Goal: Information Seeking & Learning: Check status

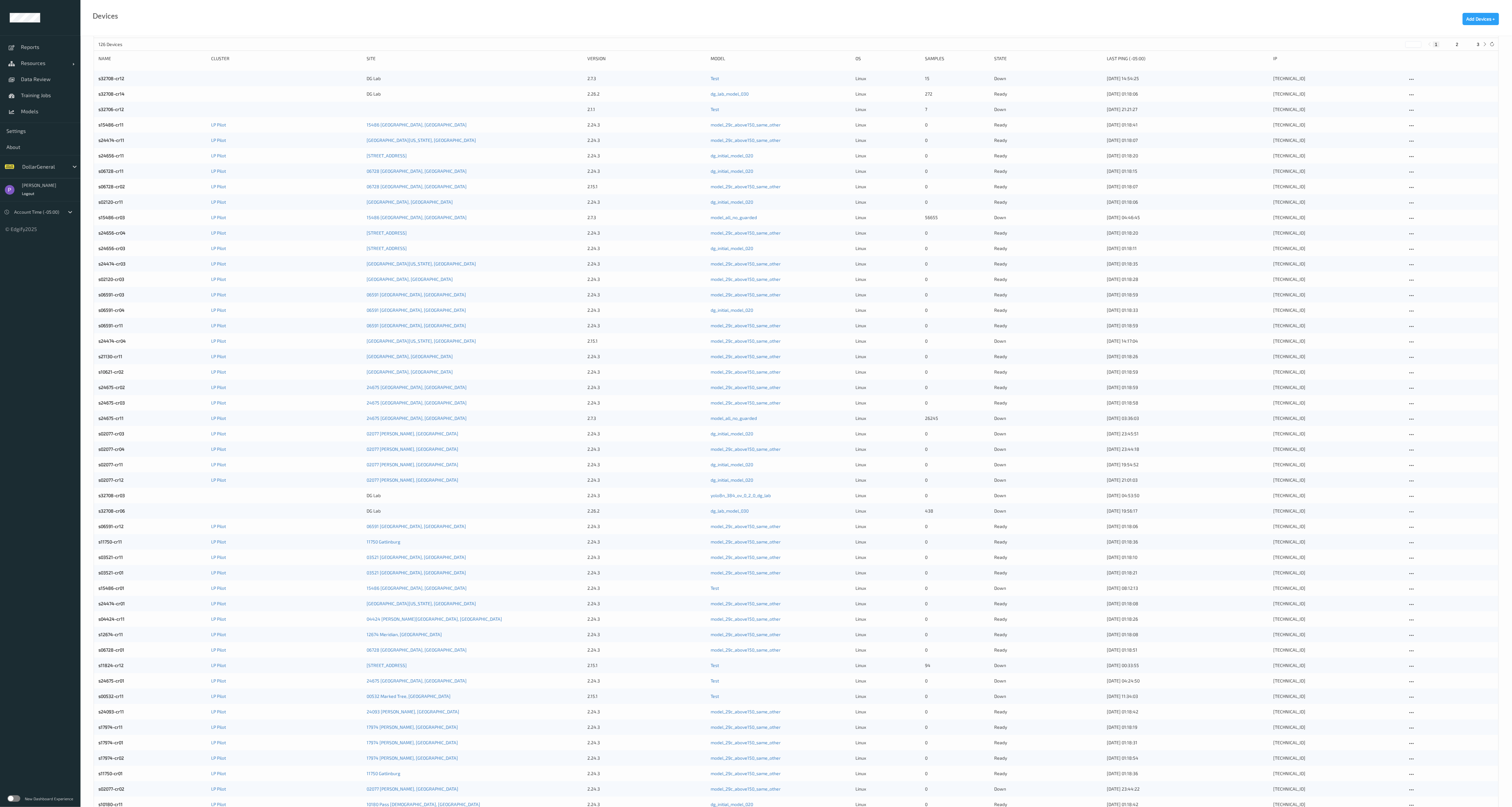
scroll to position [48, 0]
click at [14, 800] on label at bounding box center [14, 798] width 13 height 6
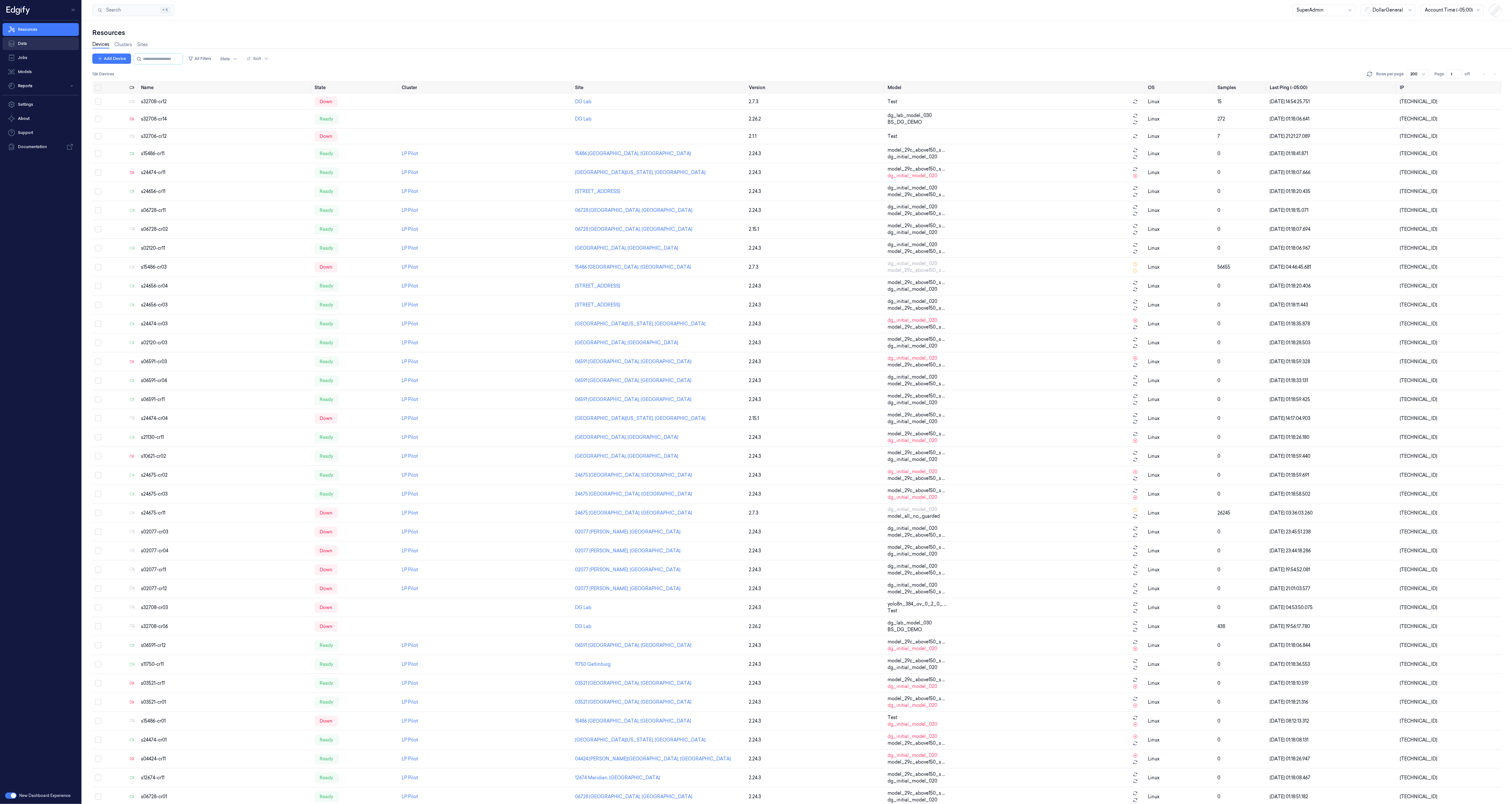
click at [27, 44] on link "Data" at bounding box center [41, 43] width 76 height 13
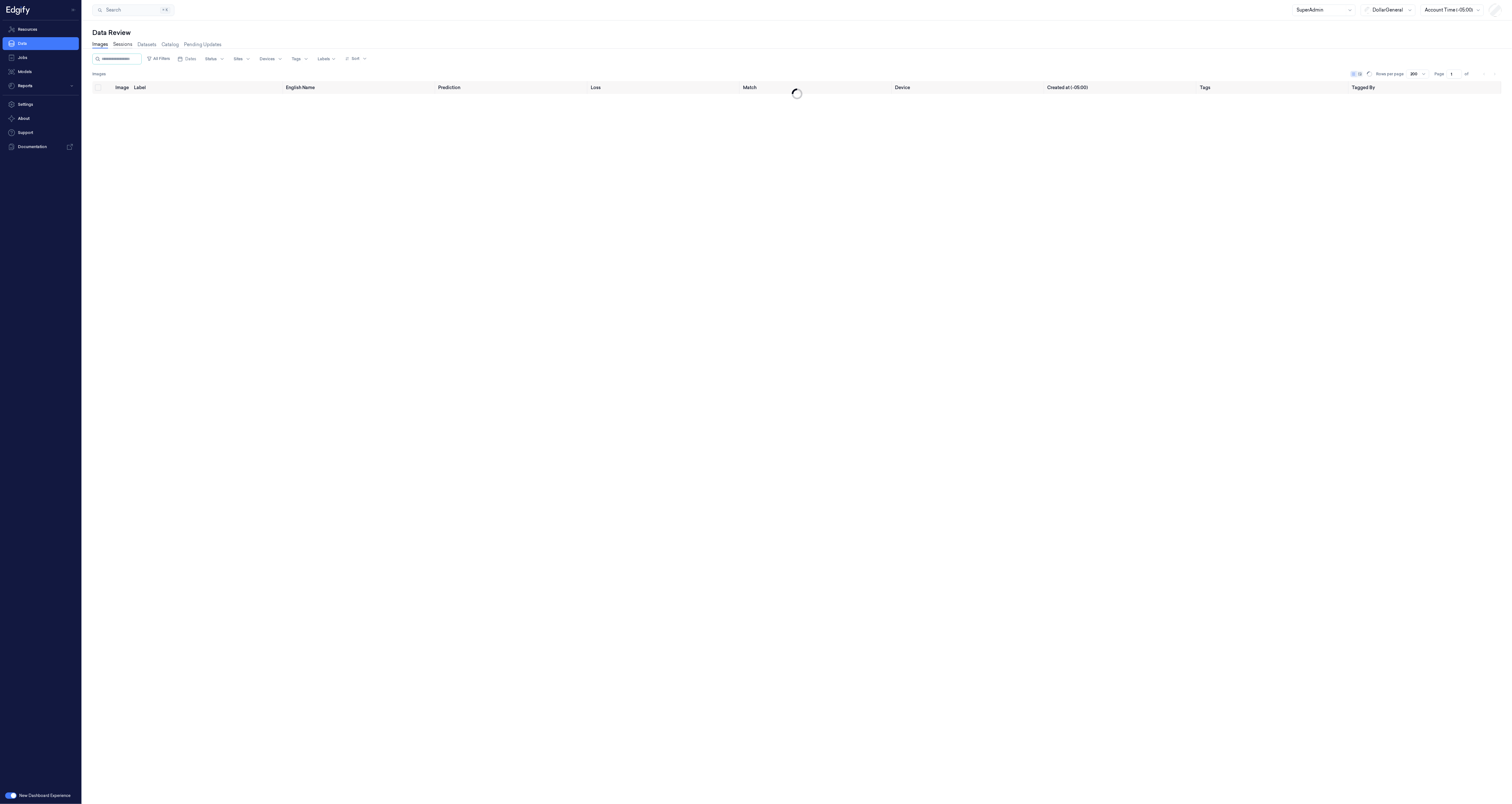
click at [119, 41] on link "Sessions" at bounding box center [123, 45] width 19 height 8
click at [121, 46] on link "Sessions" at bounding box center [123, 45] width 19 height 8
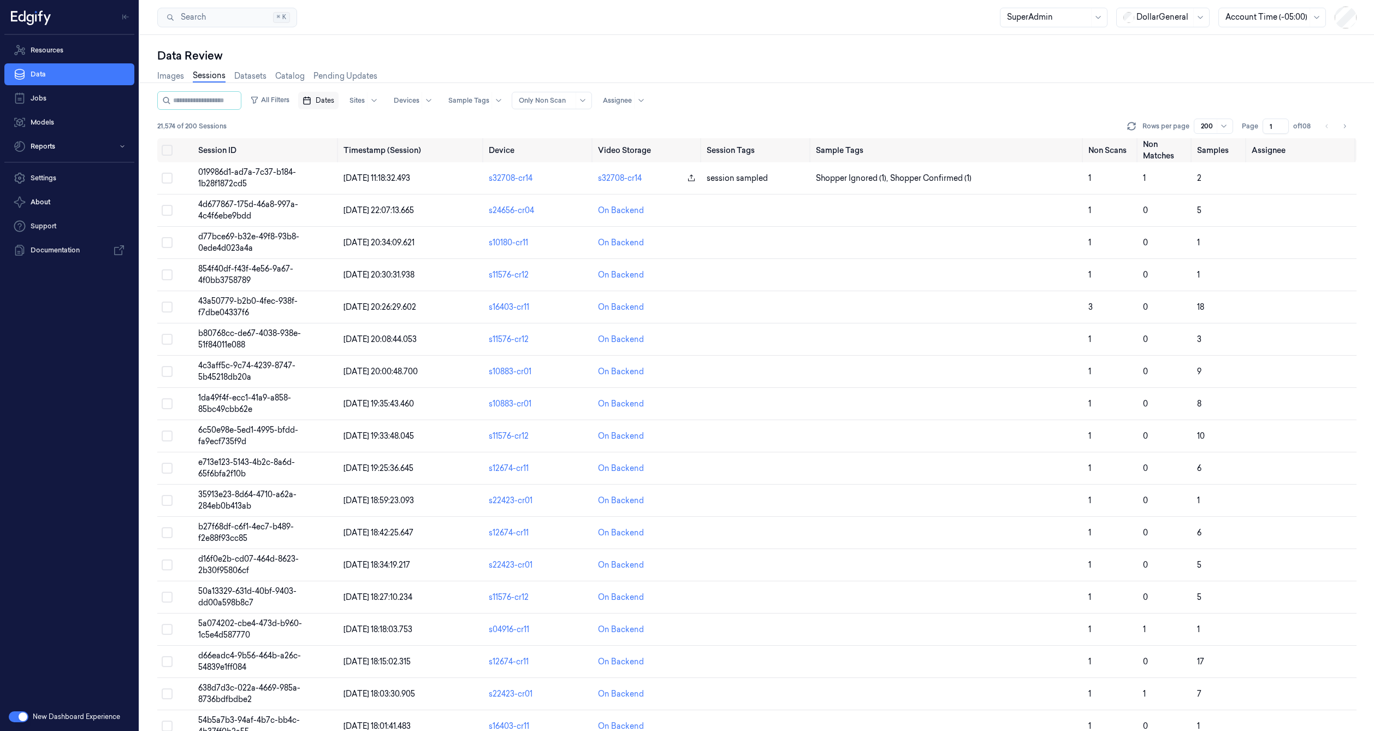
click at [339, 105] on button "Dates" at bounding box center [318, 100] width 40 height 17
click at [337, 126] on icon "Go to the Previous Month" at bounding box center [334, 126] width 9 height 9
click at [547, 122] on div "21,574 of 200 Sessions Rows per page 200 Page 1 of 108" at bounding box center [756, 126] width 1199 height 15
click at [293, 173] on span "019986d1-ad7a-7c37-b184-1b28f1872cd5" at bounding box center [247, 177] width 98 height 21
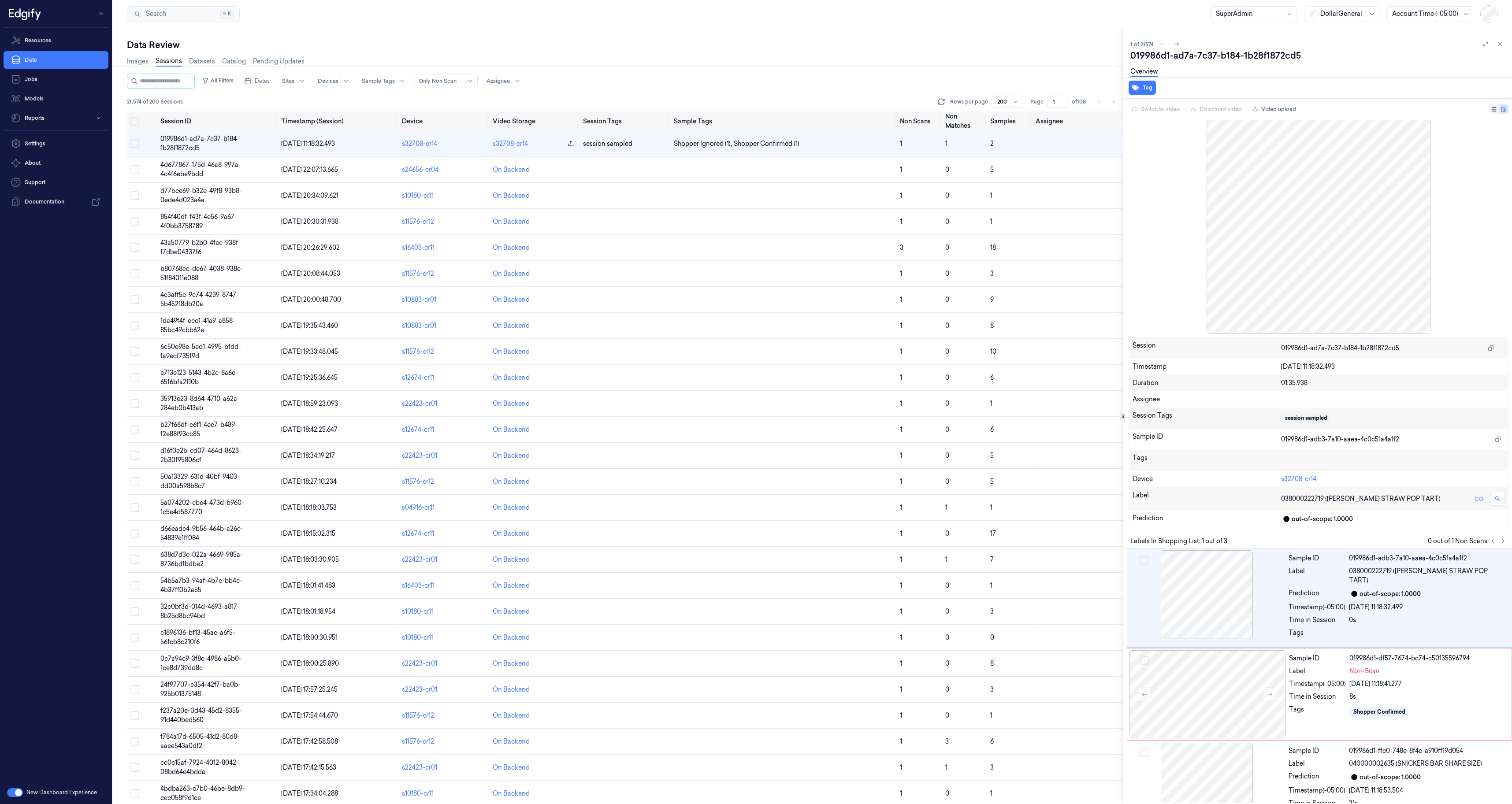
click at [1121, 414] on icon at bounding box center [1122, 415] width 4 height 4
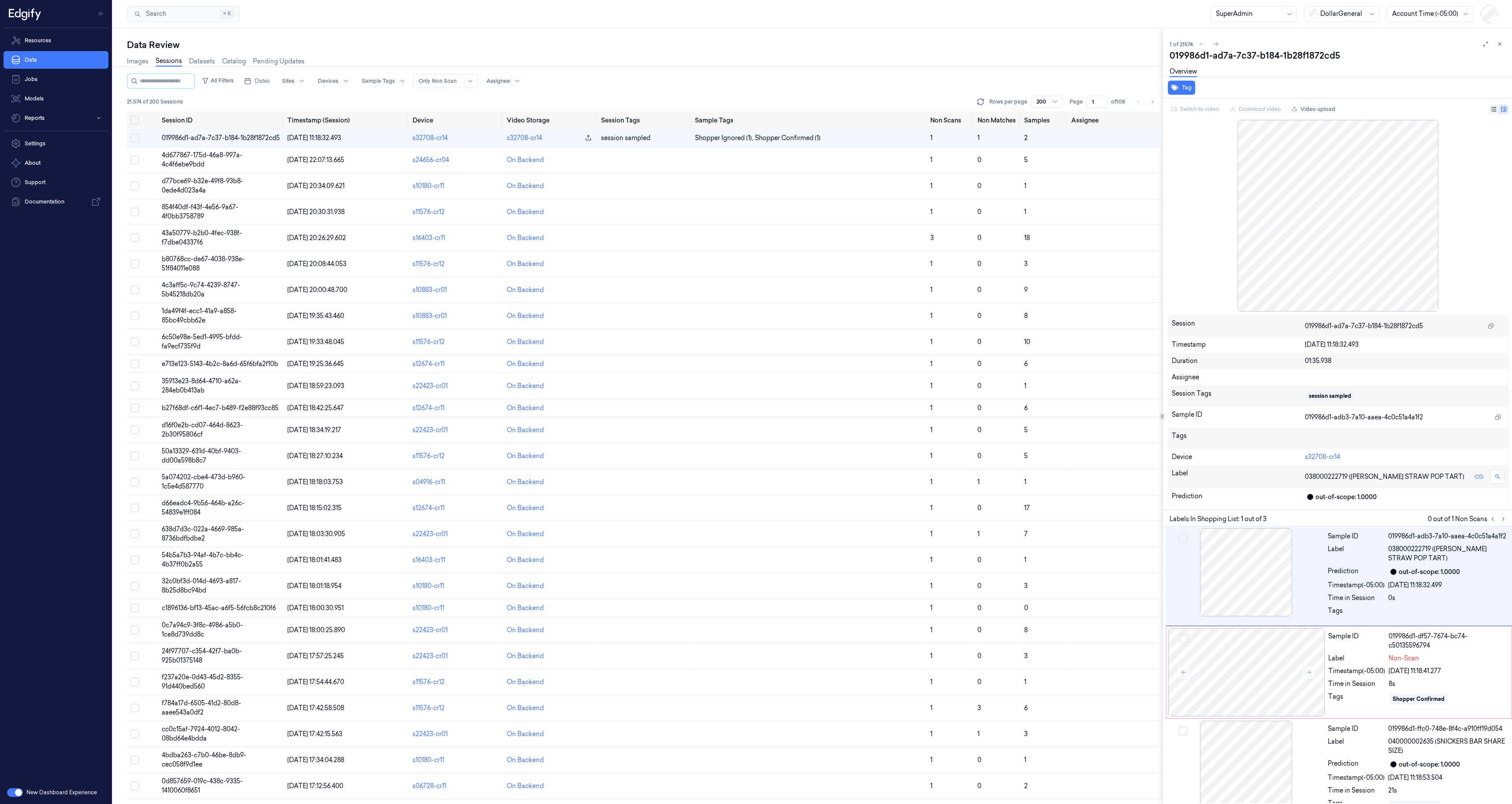
click at [1186, 420] on div "Data Review Images Sessions Datasets Catalog Pending Updates All Filters Dates …" at bounding box center [812, 416] width 1399 height 776
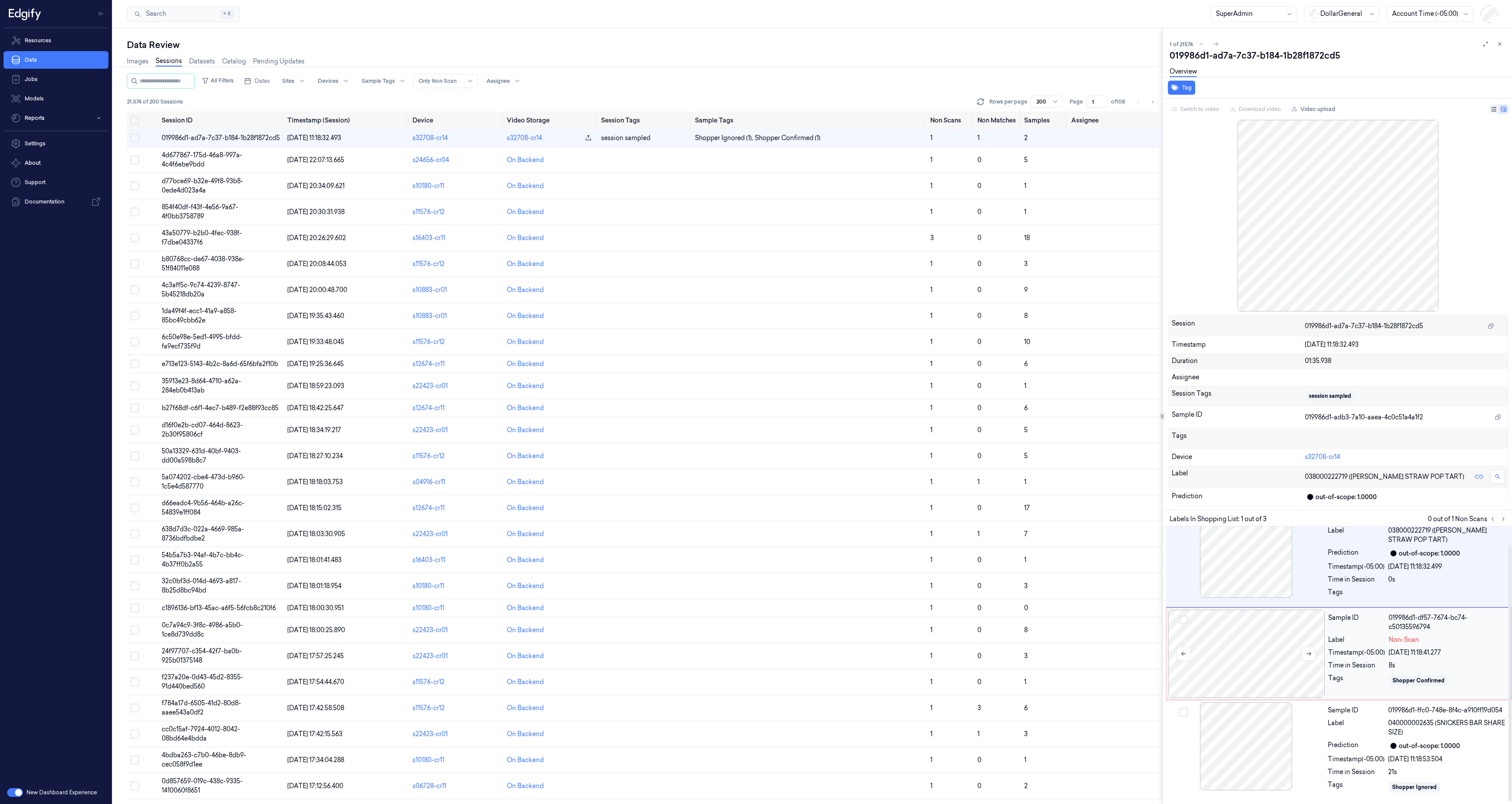
click at [1237, 612] on div at bounding box center [1247, 653] width 157 height 88
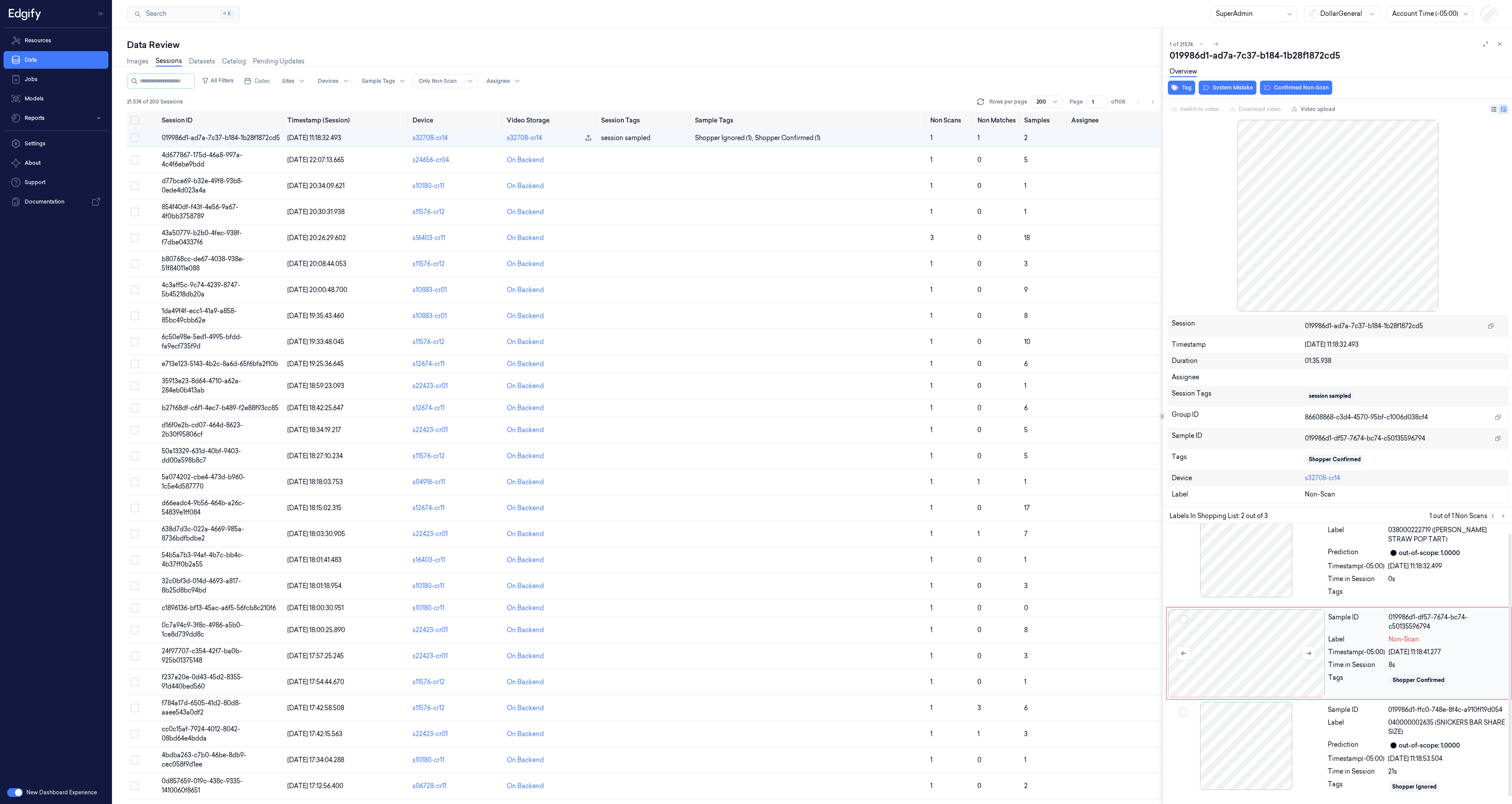
scroll to position [7, 0]
click at [1231, 566] on div at bounding box center [1246, 561] width 157 height 88
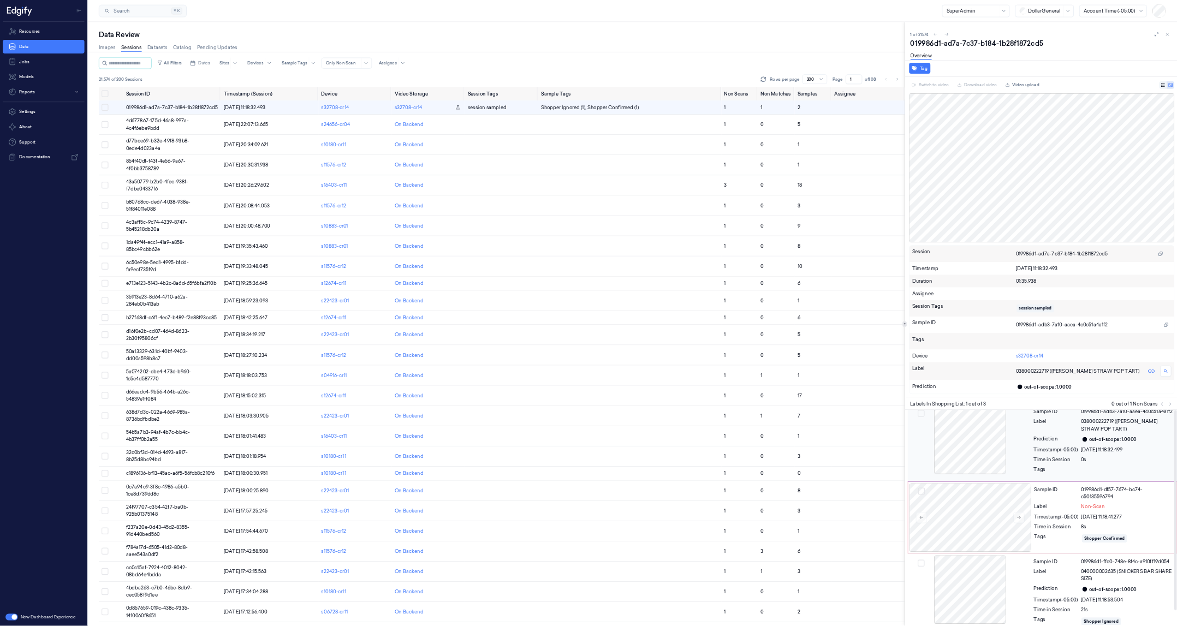
scroll to position [0, 0]
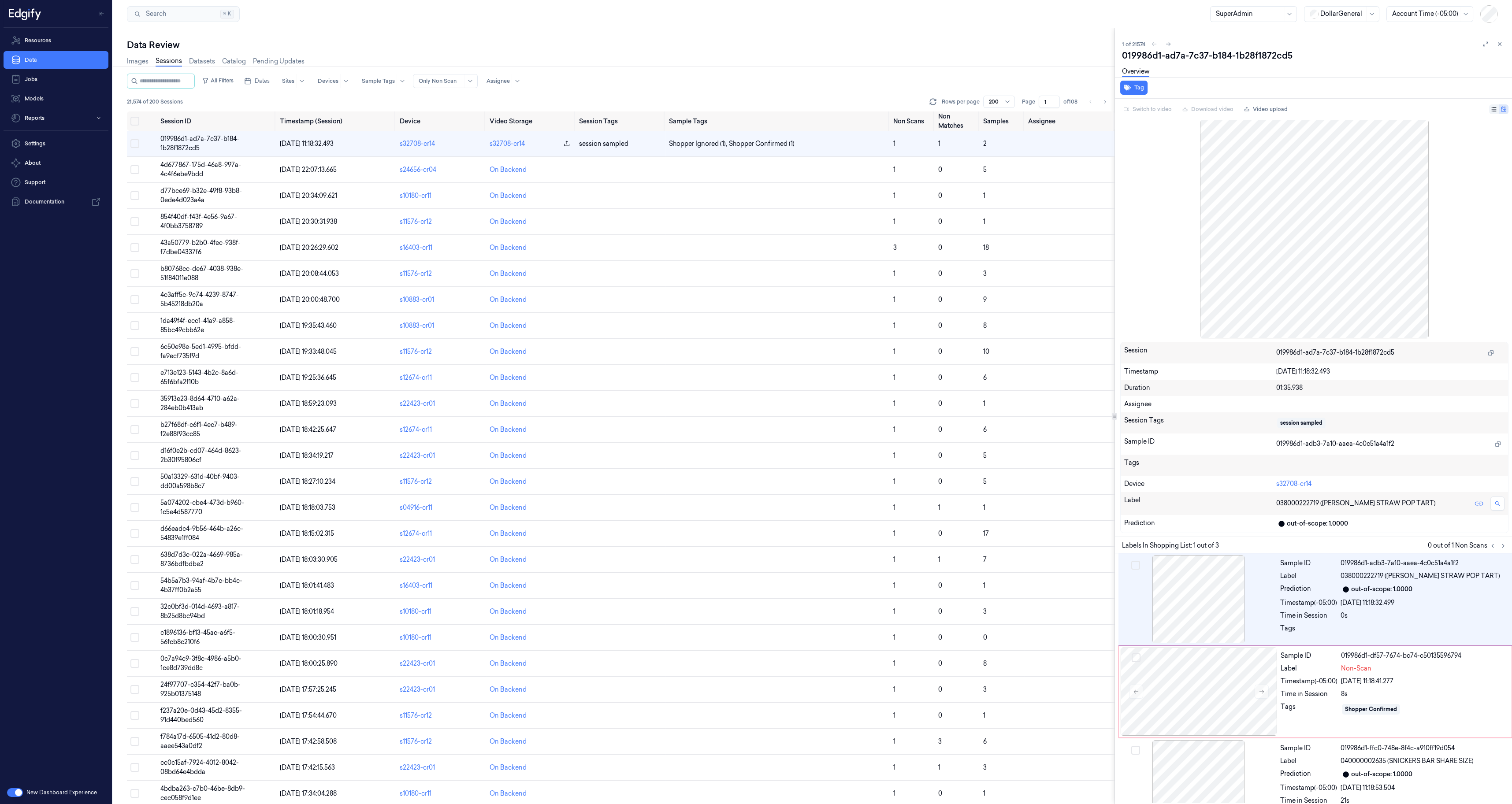
click at [1114, 537] on div at bounding box center [1114, 416] width 1 height 776
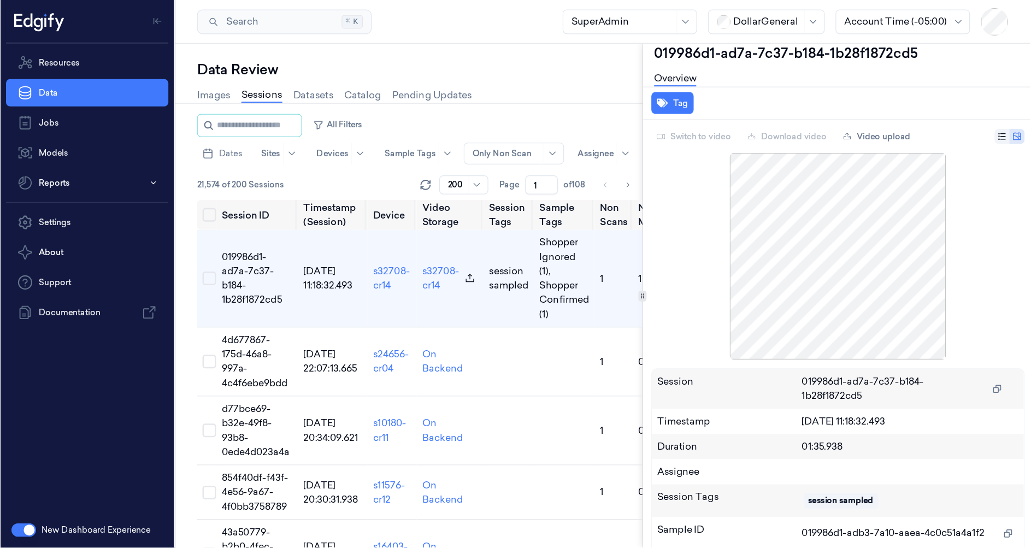
scroll to position [241, 1]
click at [511, 240] on div at bounding box center [514, 237] width 7 height 9
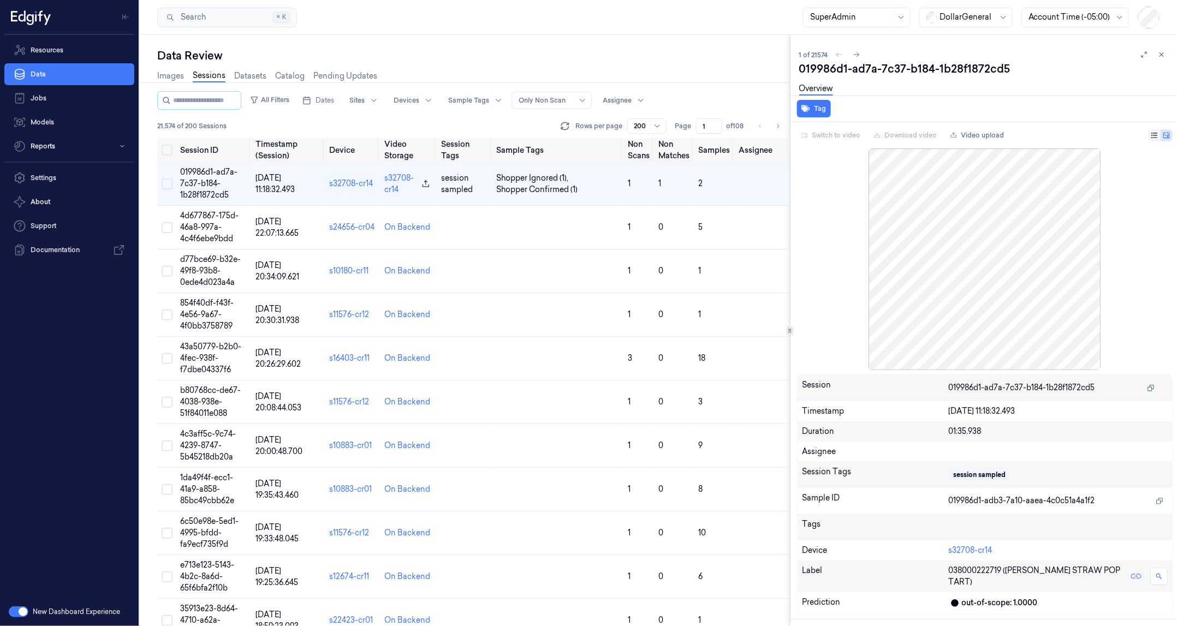
scroll to position [413, 0]
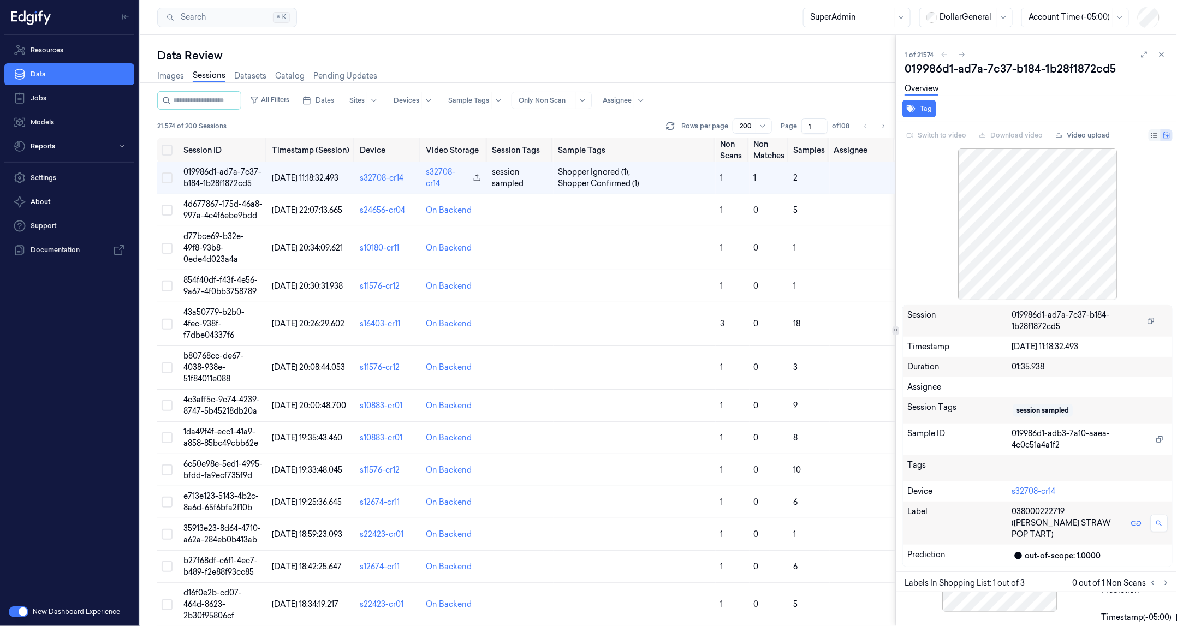
click at [896, 345] on div at bounding box center [896, 330] width 1 height 591
click at [1152, 137] on icon at bounding box center [1155, 136] width 8 height 8
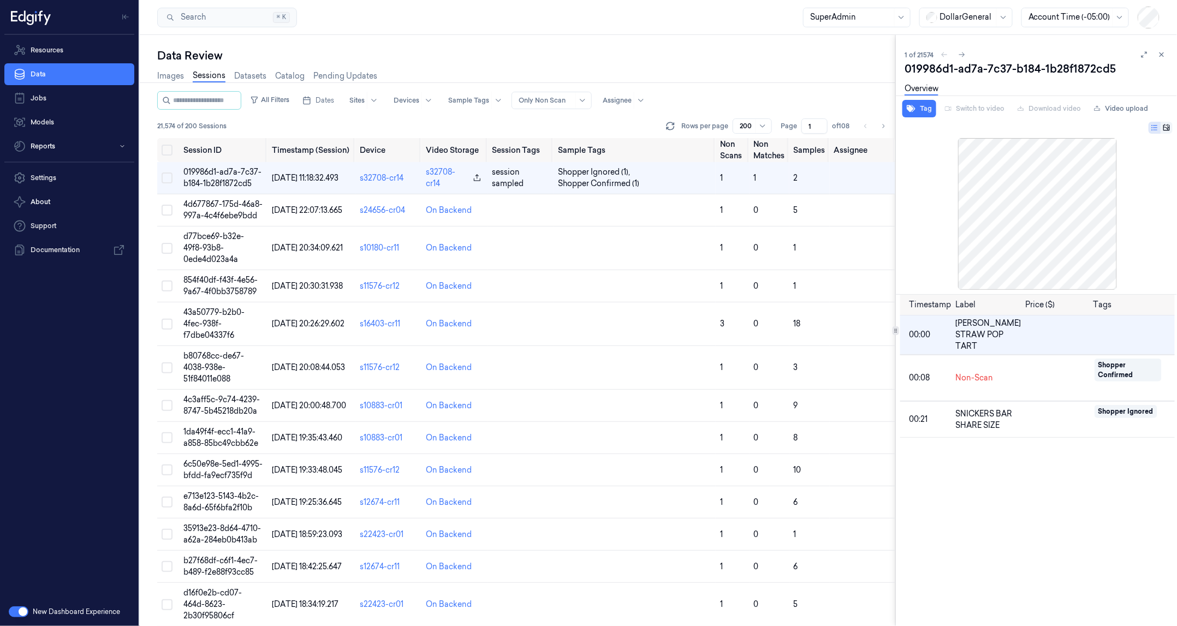
click at [1158, 130] on icon at bounding box center [1155, 128] width 8 height 8
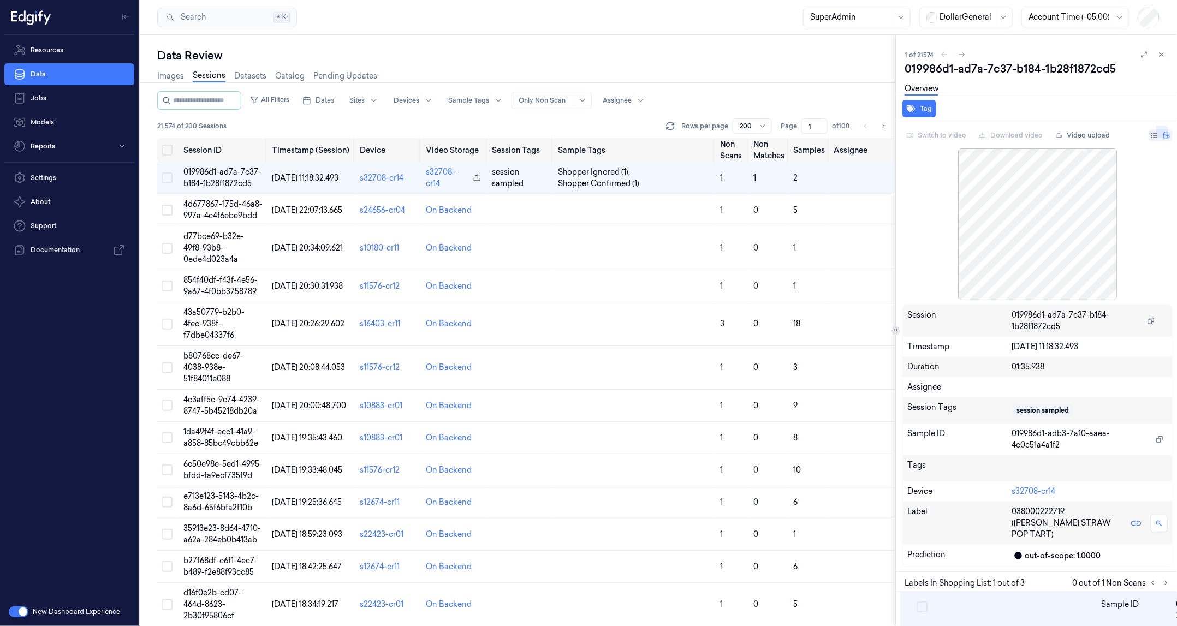
scroll to position [0, 17]
click at [1157, 133] on icon at bounding box center [1155, 135] width 6 height 5
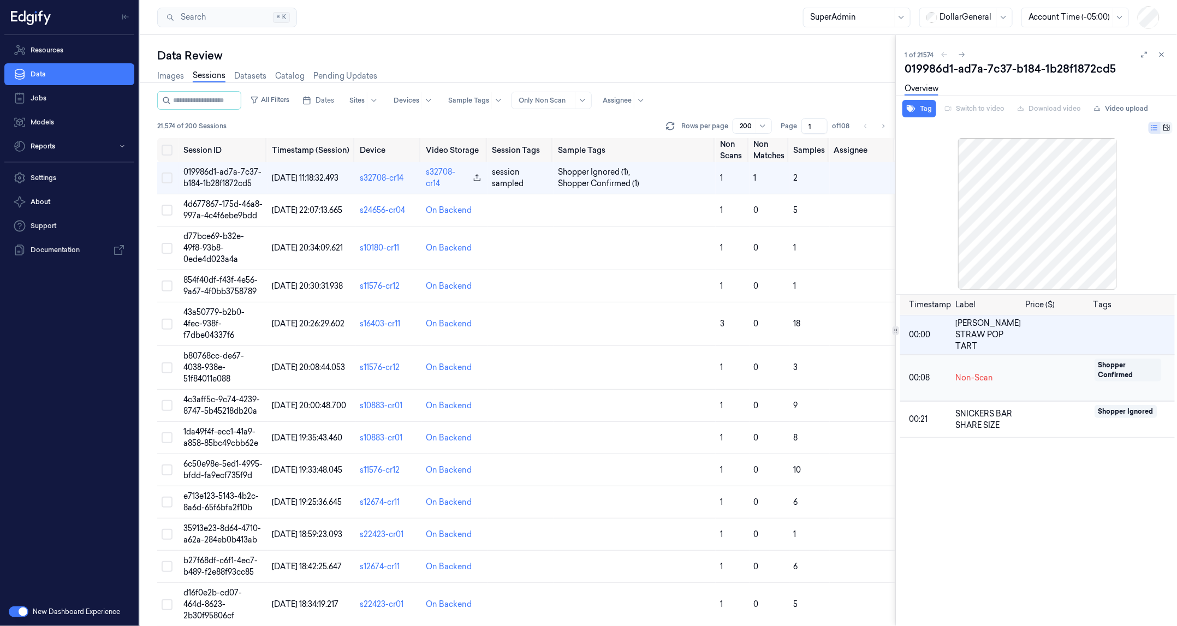
click at [974, 380] on span "Non-Scan" at bounding box center [975, 377] width 38 height 11
click at [975, 408] on span "SNICKERS BAR SHARE SIZE" at bounding box center [989, 419] width 66 height 23
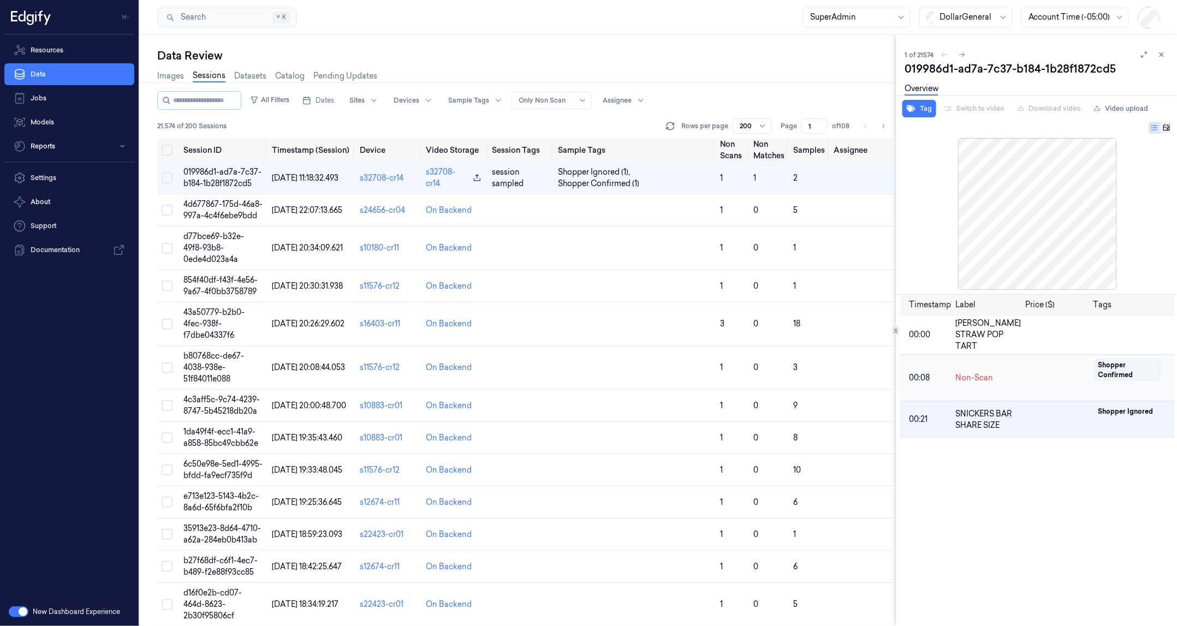
click at [970, 372] on span "Non-Scan" at bounding box center [975, 377] width 38 height 11
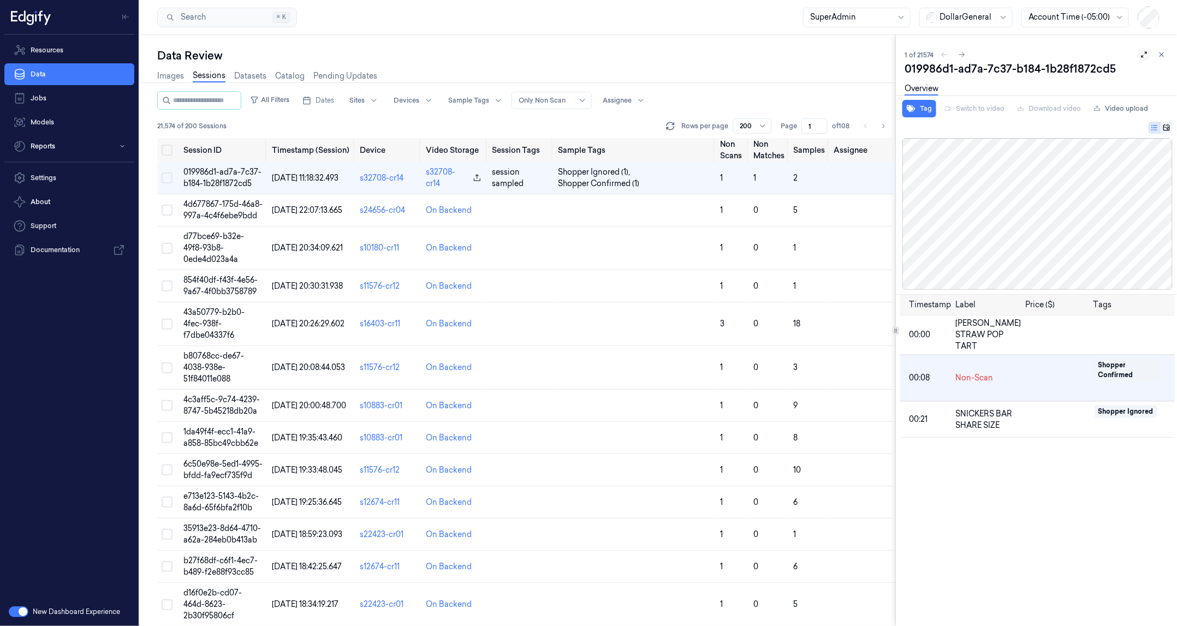
click at [1143, 52] on icon at bounding box center [1145, 55] width 8 height 8
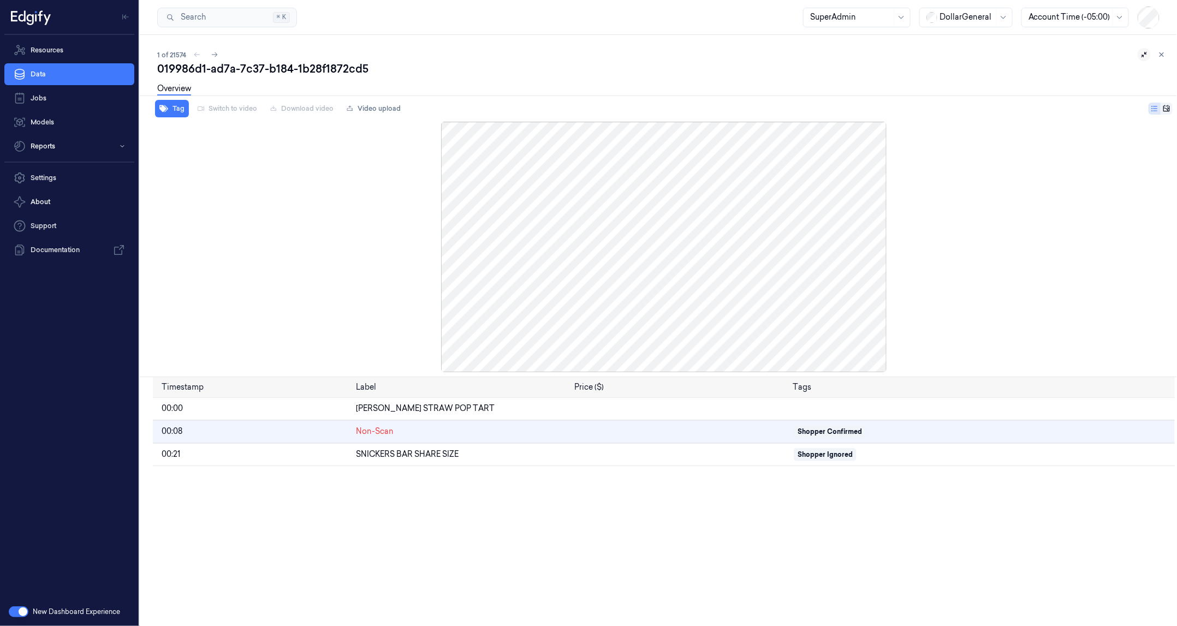
click at [1163, 105] on icon at bounding box center [1167, 109] width 8 height 8
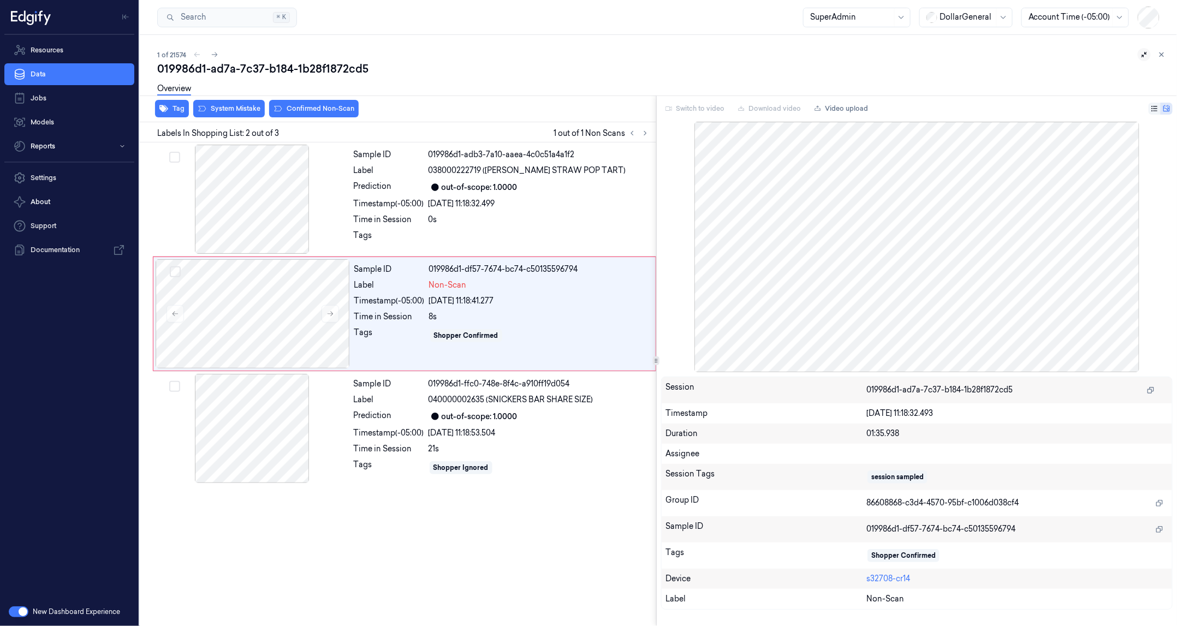
click at [838, 21] on div at bounding box center [851, 16] width 82 height 11
click at [703, 48] on div "1 of 21574" at bounding box center [662, 54] width 1011 height 13
click at [218, 55] on button at bounding box center [214, 54] width 13 height 13
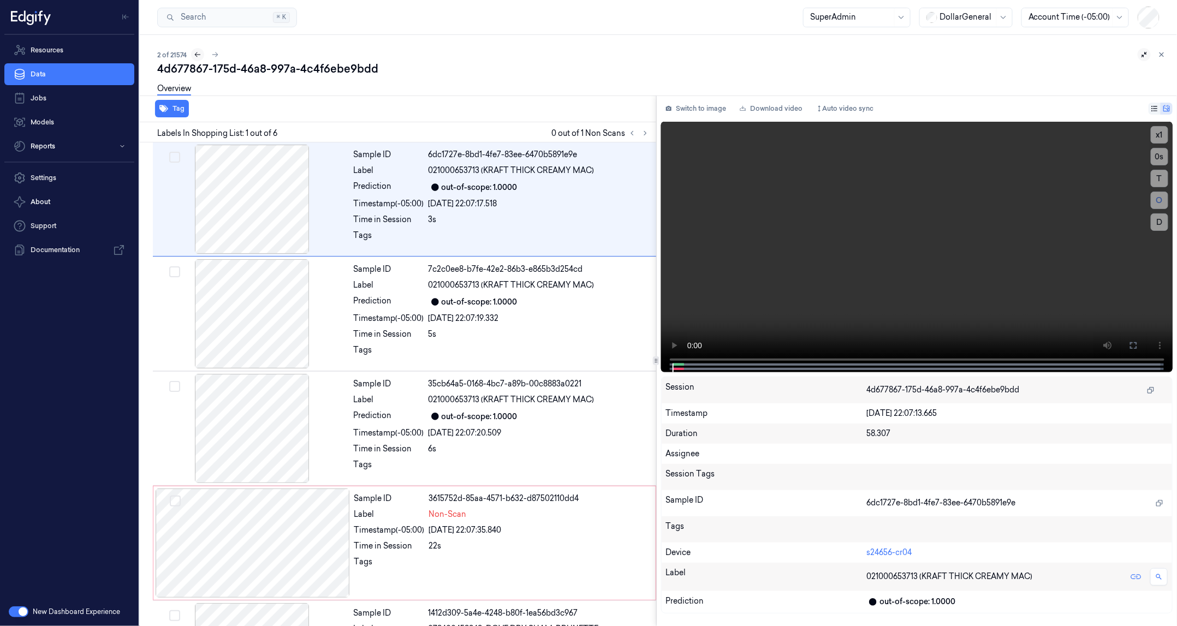
click at [202, 55] on button at bounding box center [197, 54] width 13 height 13
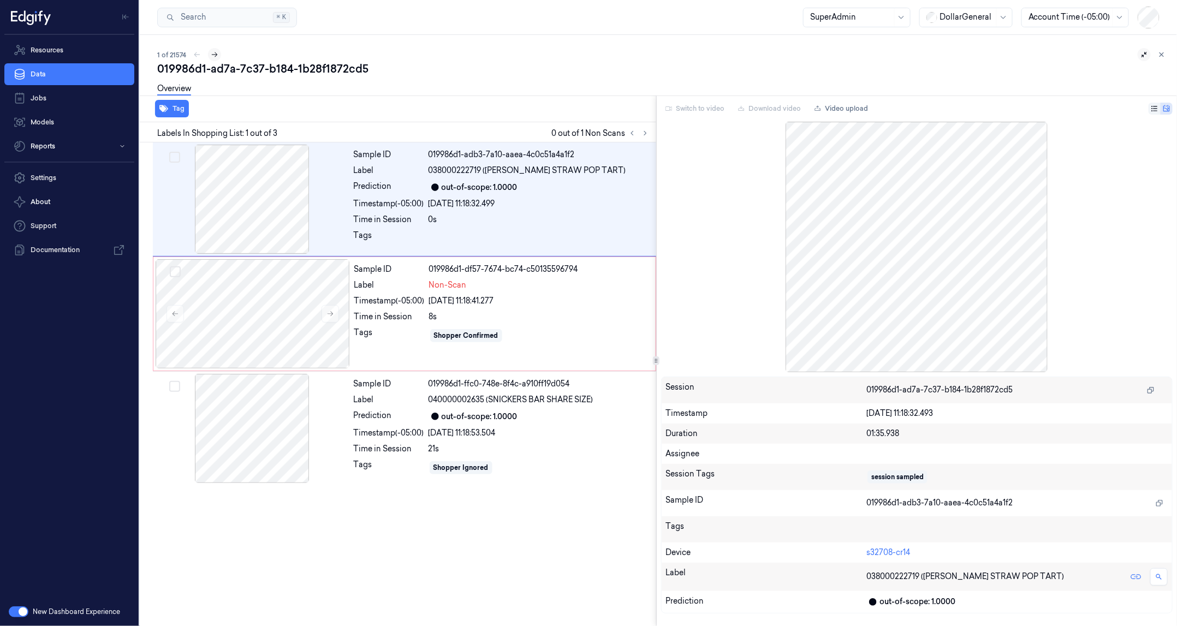
click at [211, 56] on icon at bounding box center [215, 55] width 8 height 8
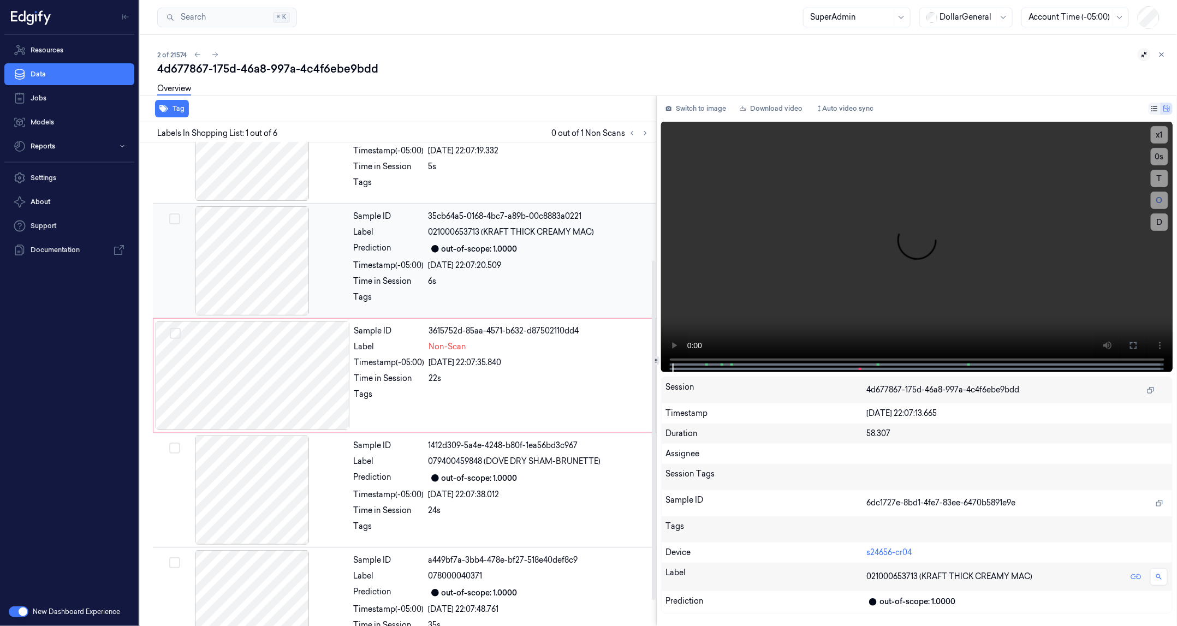
scroll to position [204, 0]
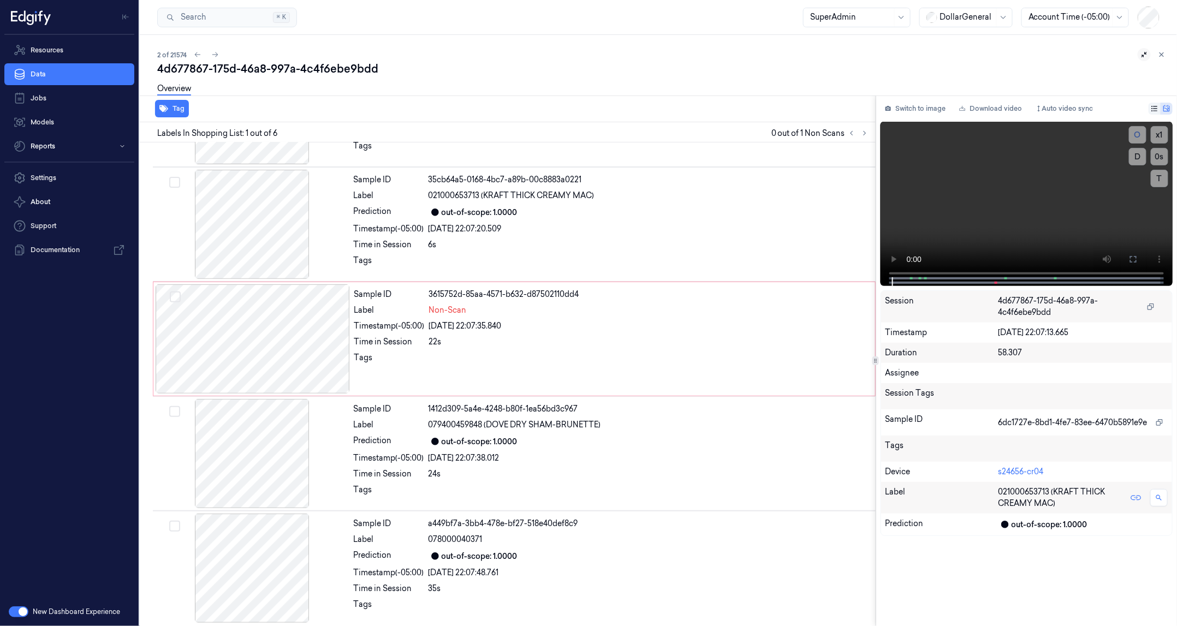
click at [879, 346] on div "Tag Labels In Shopping List: 1 out of 6 0 out of 1 Non Scans Sample ID 6dc1727e…" at bounding box center [656, 361] width 1042 height 531
click at [592, 232] on div "25/09/2025 22:07:20.509" at bounding box center [649, 228] width 441 height 11
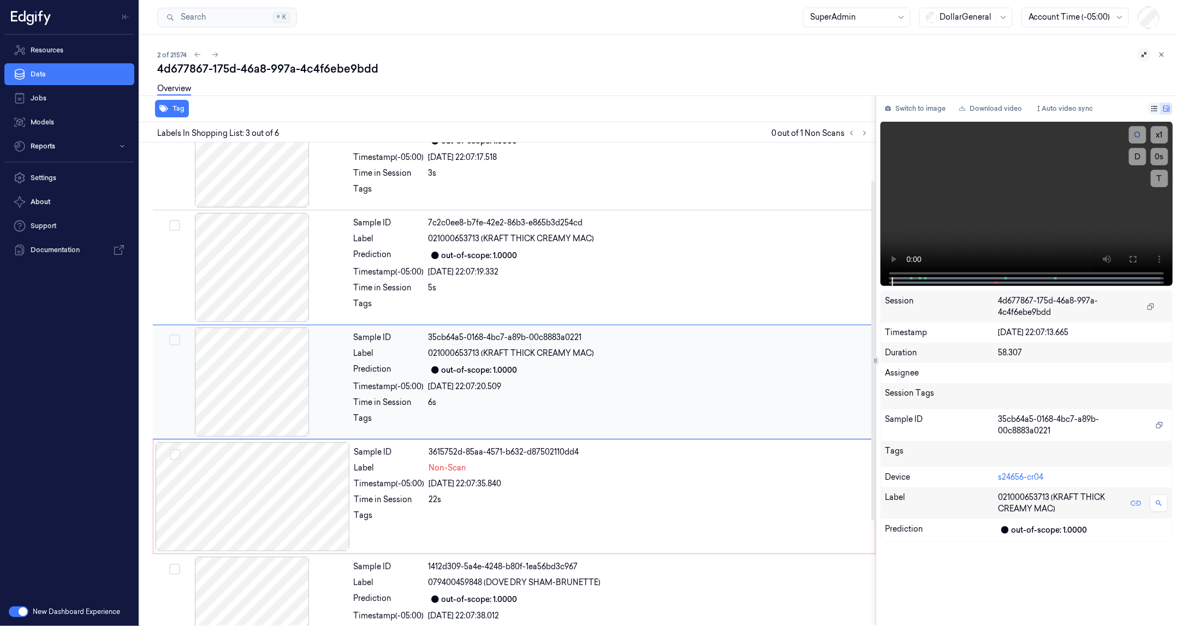
scroll to position [43, 0]
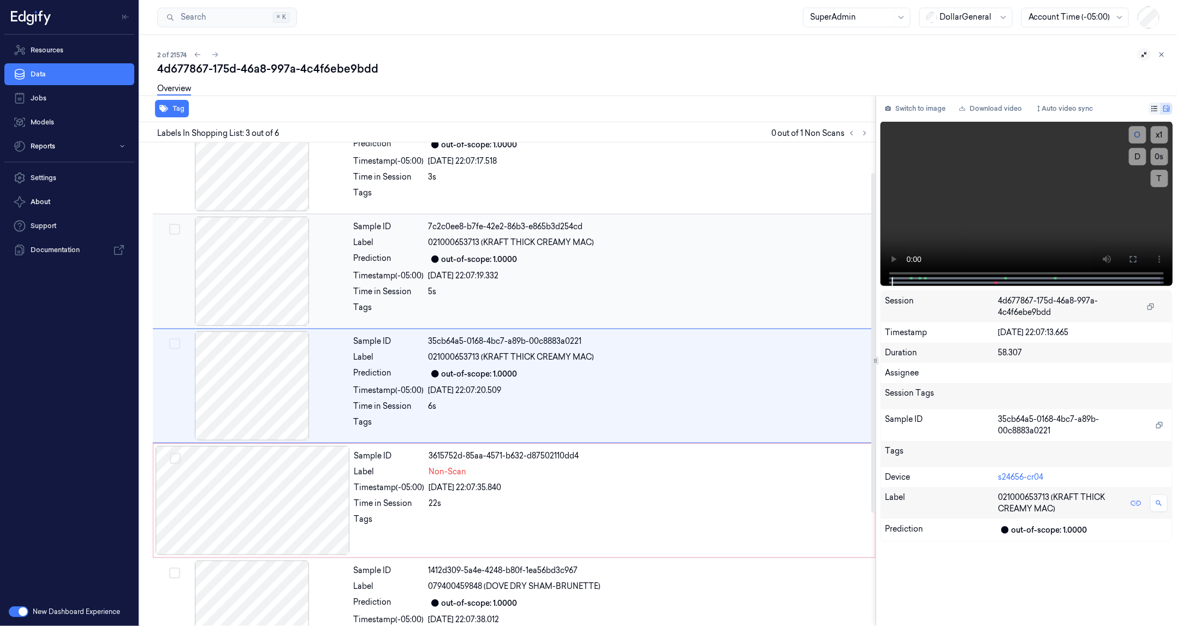
click at [544, 225] on div "7c2c0ee8-b7fe-42e2-86b3-e865b3d254cd" at bounding box center [649, 226] width 441 height 11
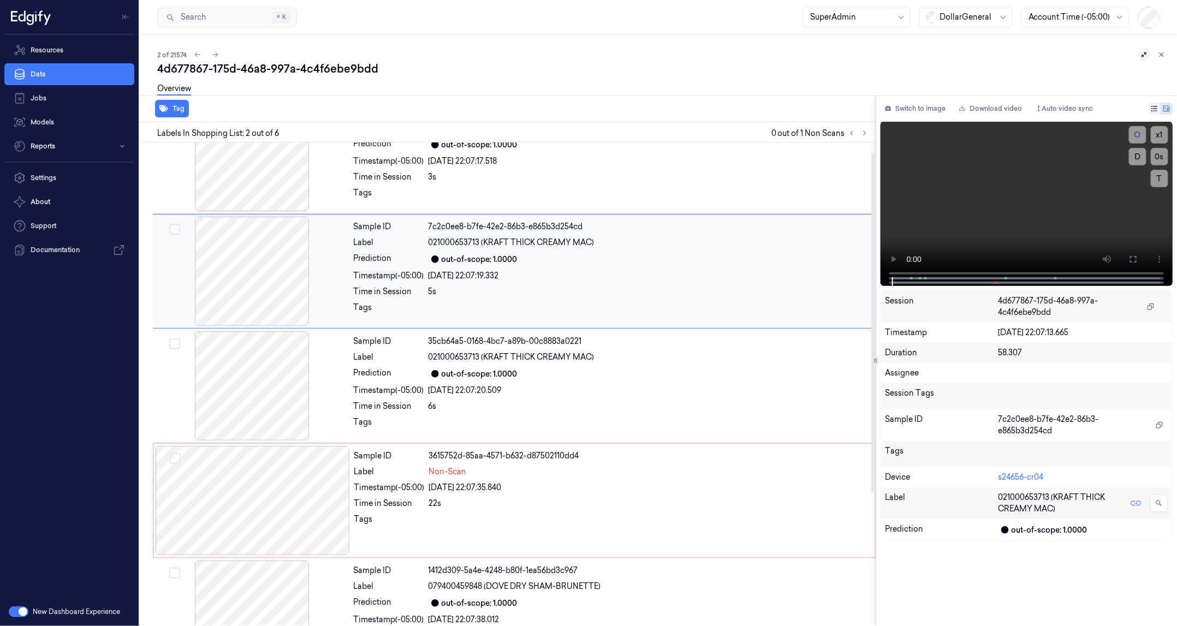
scroll to position [0, 0]
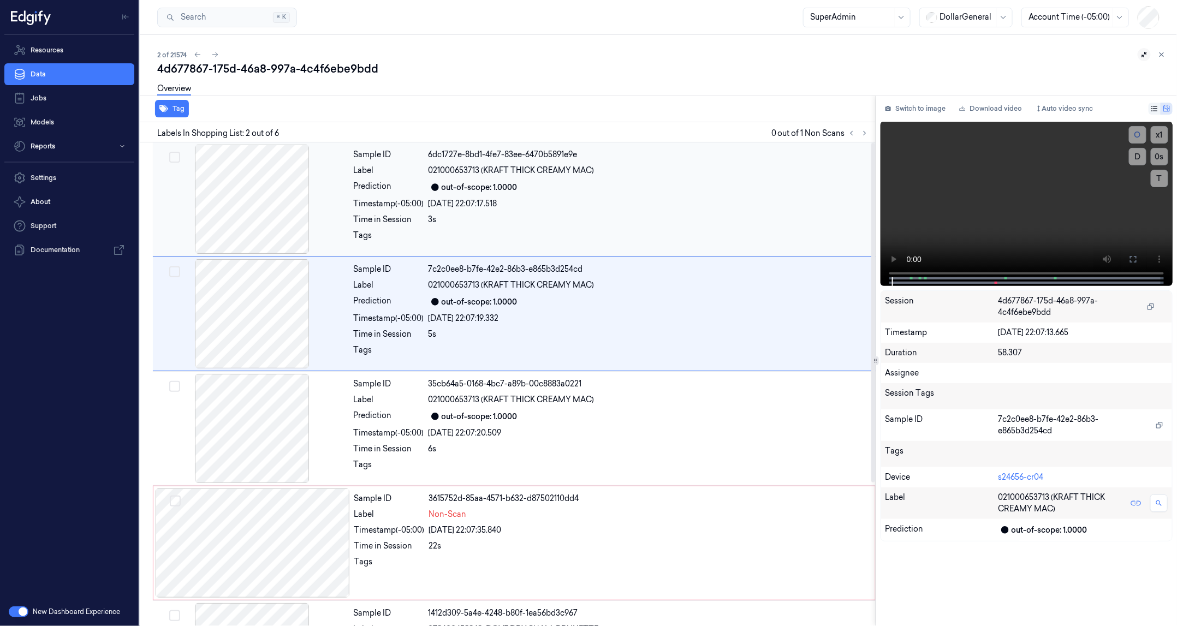
click at [542, 194] on div "Sample ID 6dc1727e-8bd1-4fe7-83ee-6470b5891e9e Label 021000653713 (KRAFT THICK …" at bounding box center [612, 199] width 524 height 109
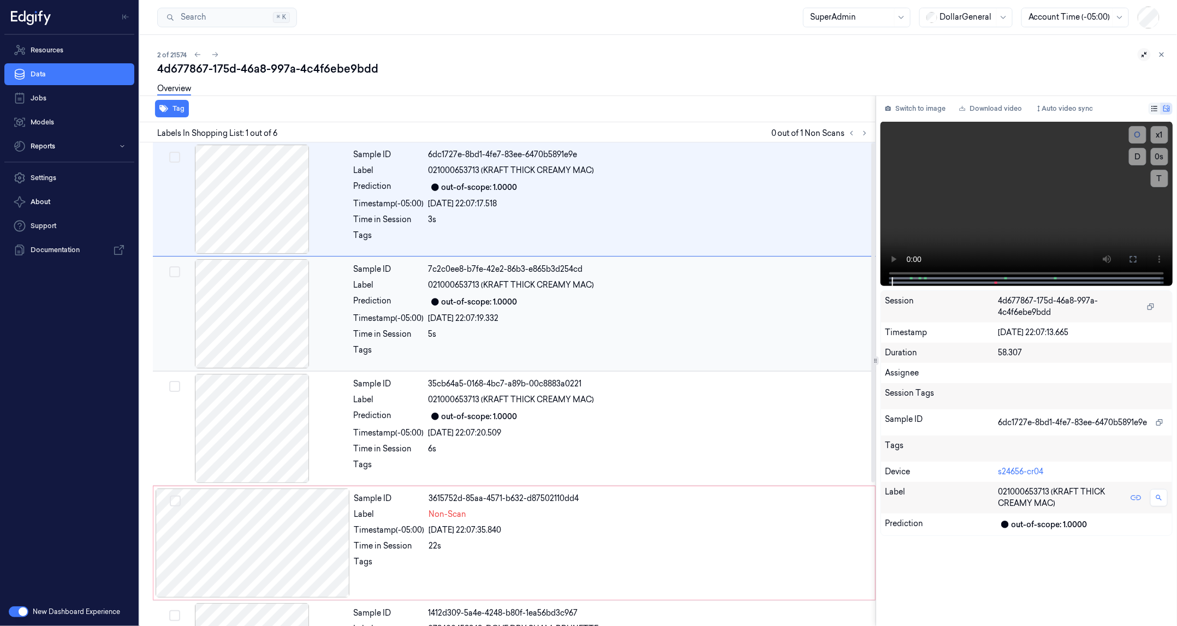
click at [558, 329] on div "5s" at bounding box center [649, 334] width 441 height 11
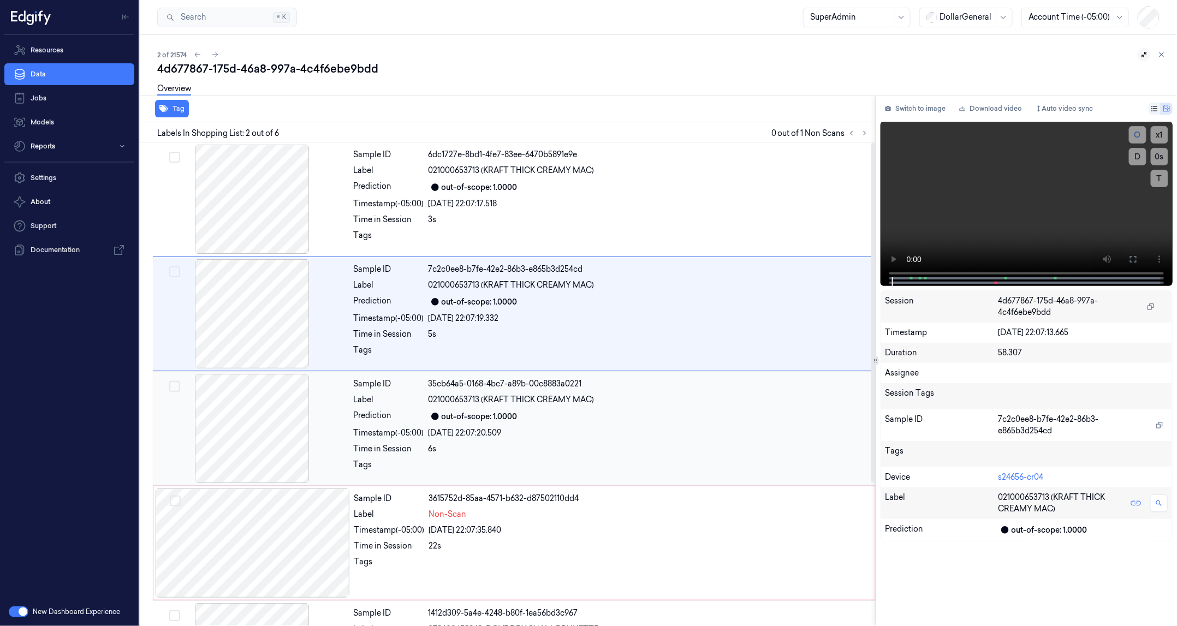
click at [564, 434] on div "25/09/2025 22:07:20.509" at bounding box center [649, 433] width 441 height 11
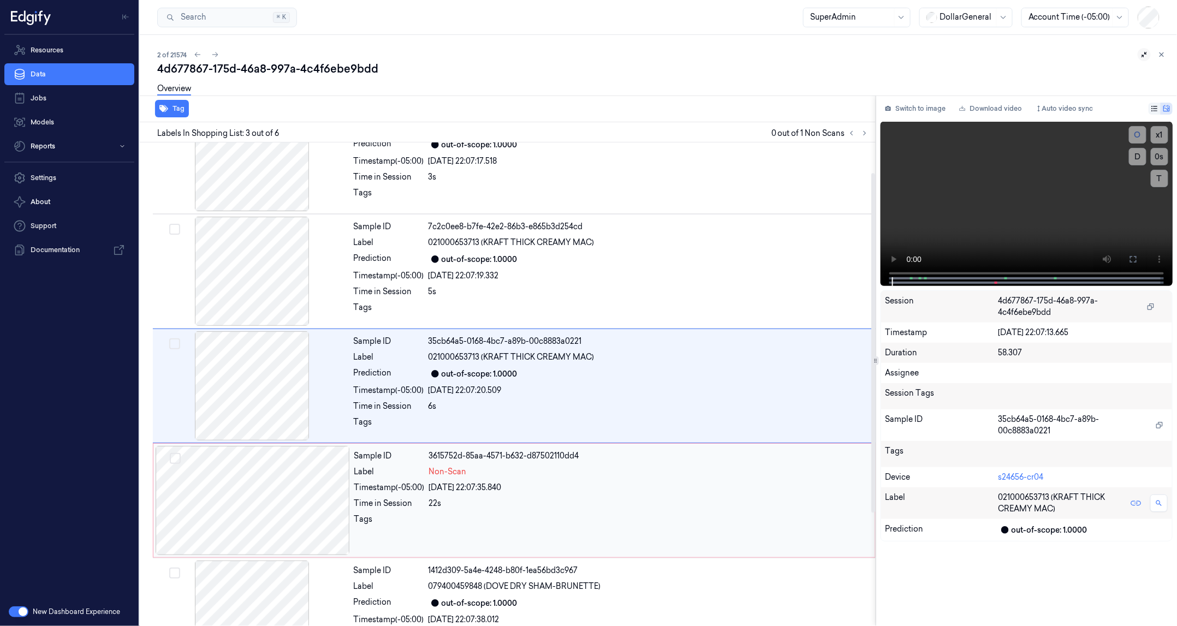
click at [553, 488] on div "25/09/2025 22:07:35.840" at bounding box center [649, 487] width 440 height 11
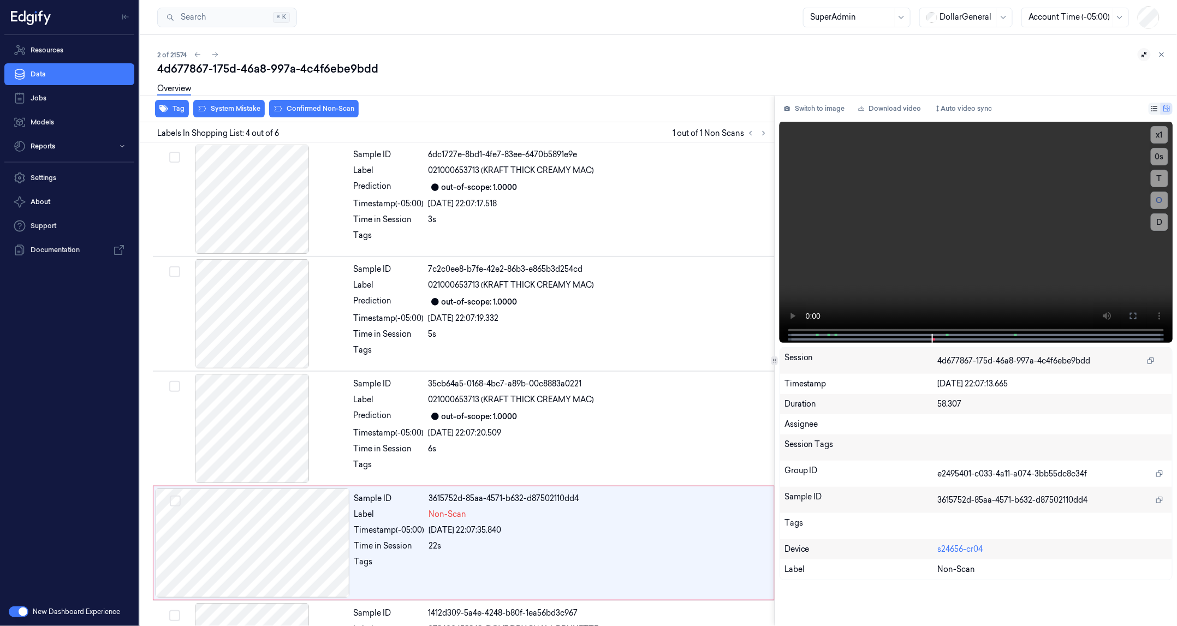
click at [773, 352] on div "Tag System Mistake Confirmed Non-Scan Labels In Shopping List: 4 out of 6 1 out…" at bounding box center [656, 361] width 1042 height 531
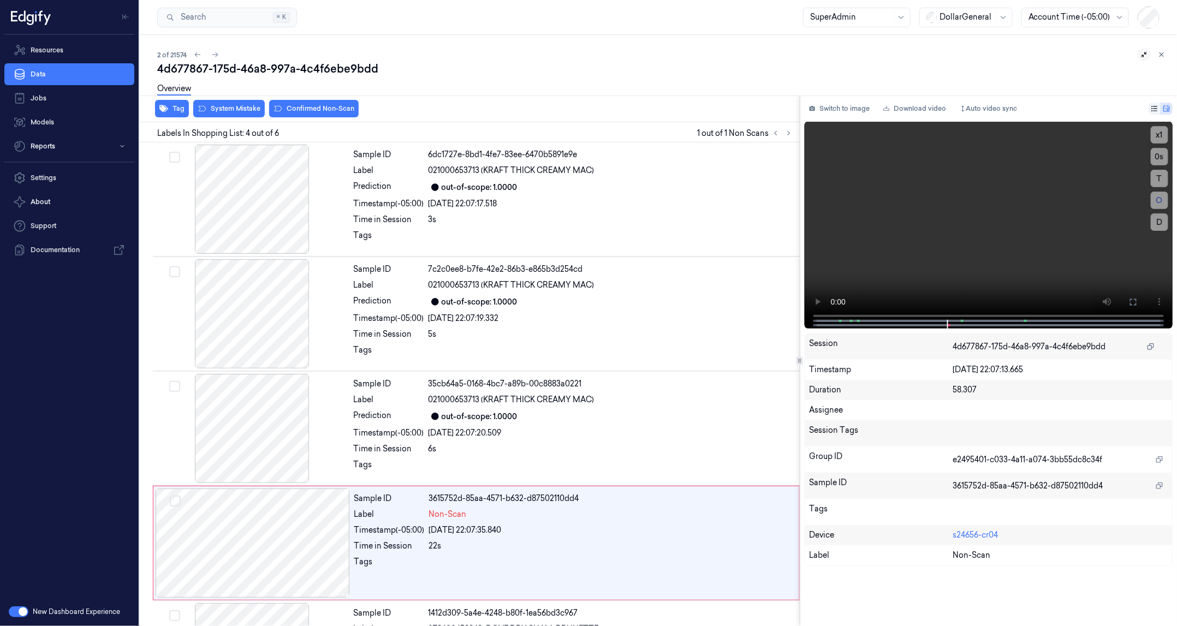
click at [803, 359] on icon at bounding box center [799, 360] width 5 height 5
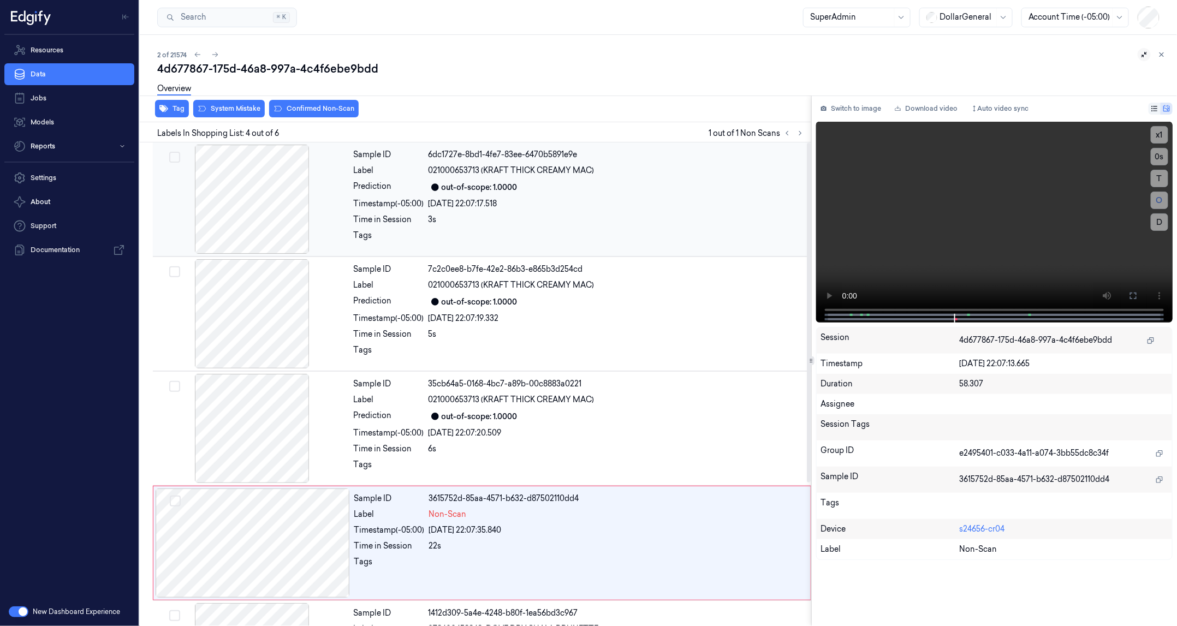
click at [469, 209] on div "25/09/2025 22:07:17.518" at bounding box center [617, 203] width 376 height 11
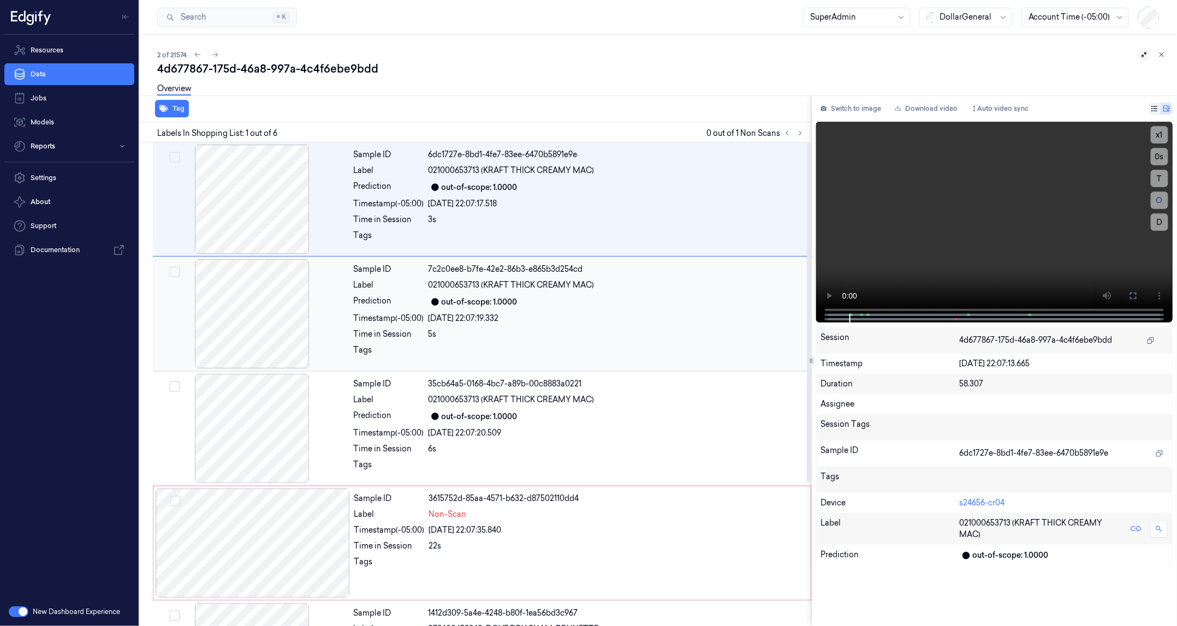
click at [452, 304] on div "out-of-scope: 1.0000" at bounding box center [480, 302] width 76 height 11
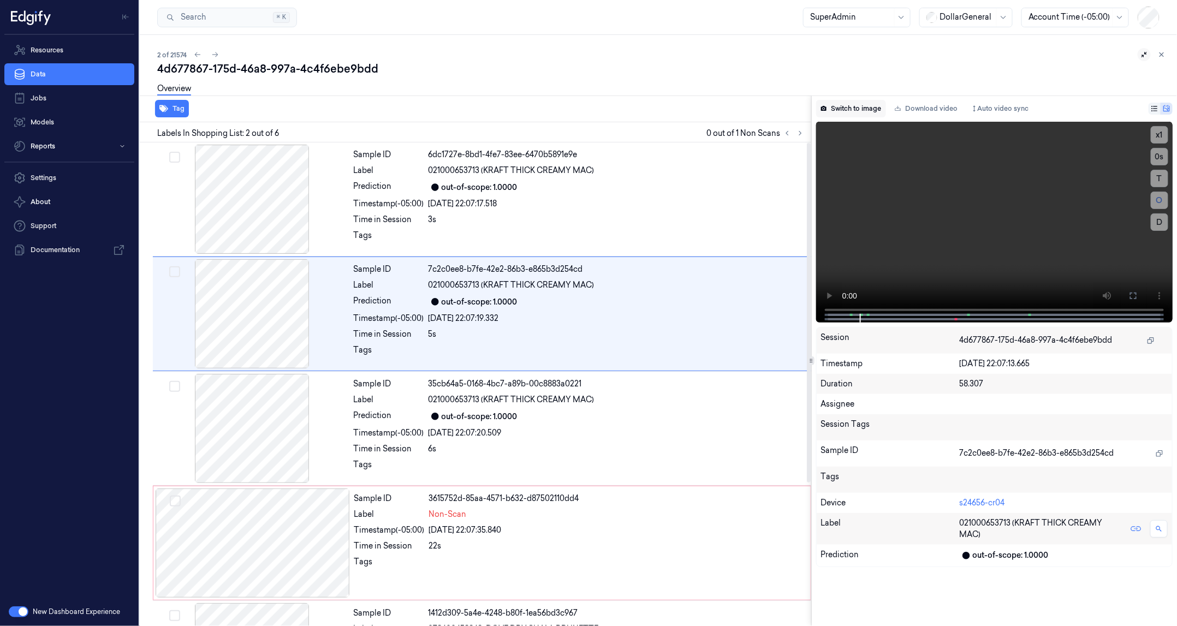
click at [845, 102] on button "Switch to image" at bounding box center [851, 108] width 70 height 17
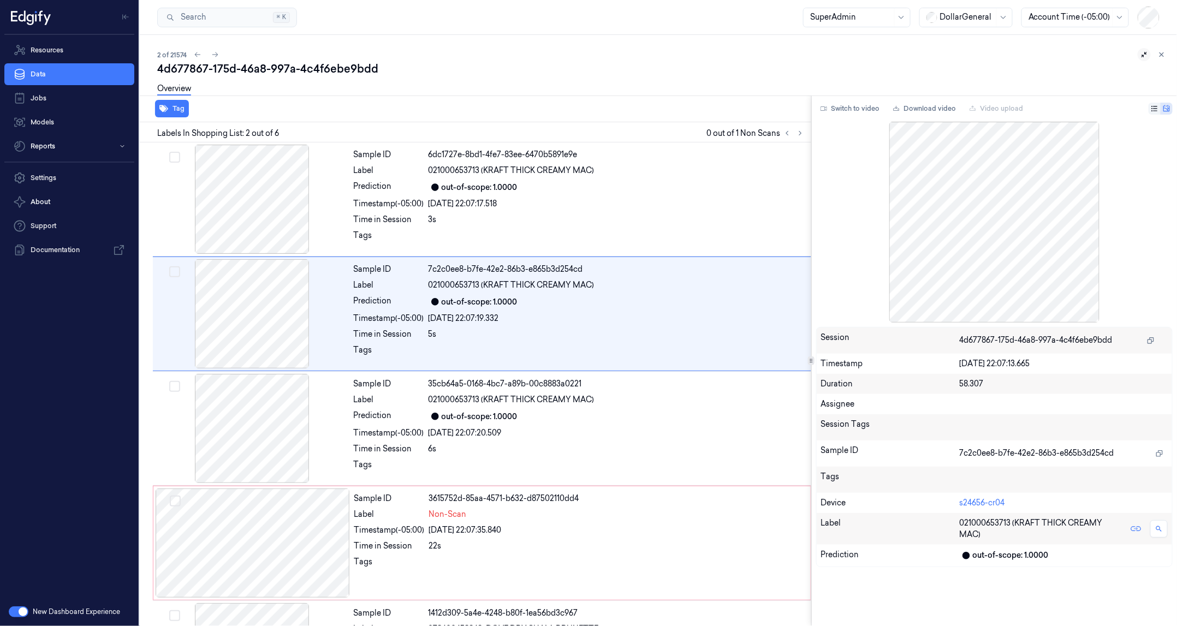
click at [1140, 60] on div at bounding box center [1153, 54] width 31 height 13
click at [1141, 57] on button at bounding box center [1144, 54] width 13 height 13
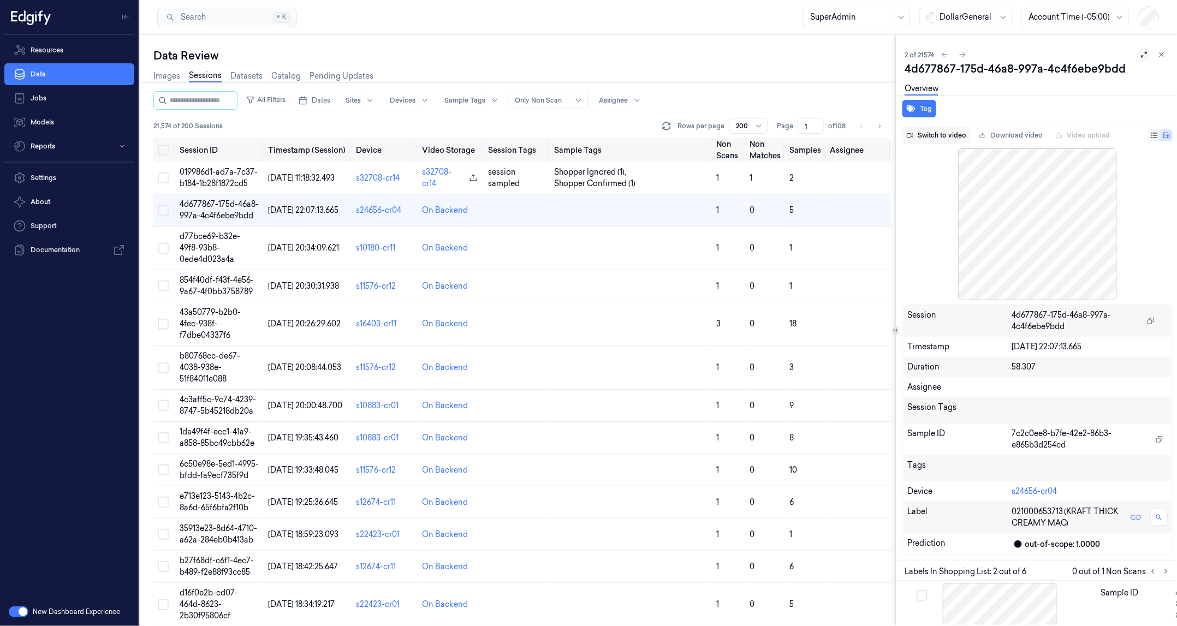
click at [937, 137] on button "Switch to video" at bounding box center [937, 135] width 68 height 17
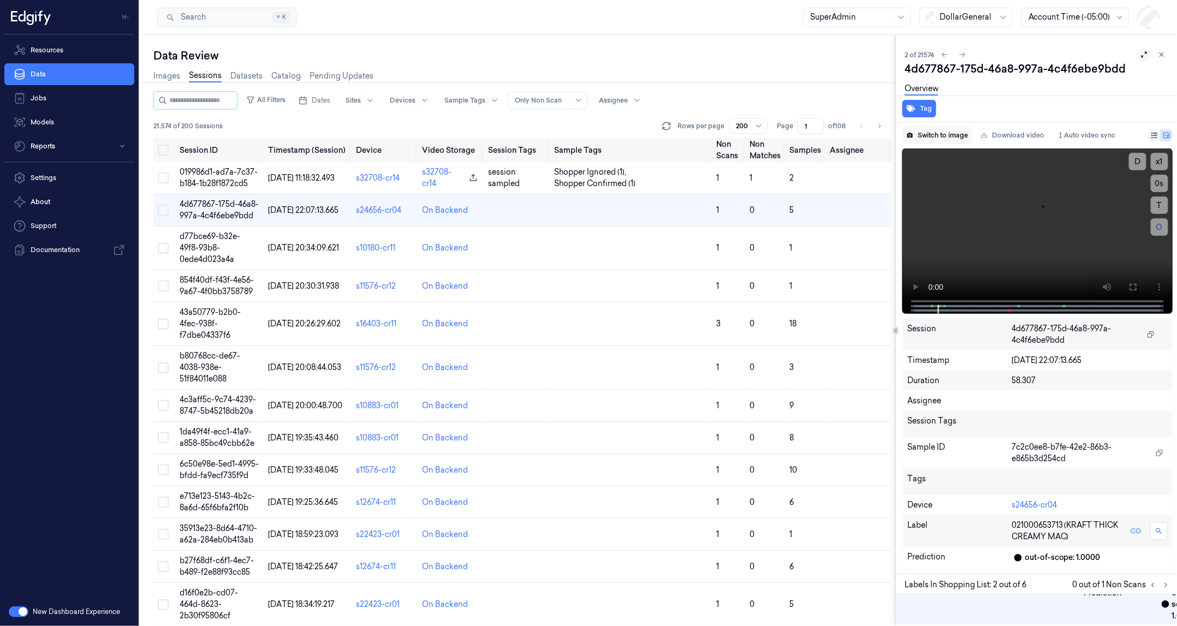
scroll to position [333, 17]
click at [934, 135] on button "Switch to image" at bounding box center [938, 135] width 70 height 17
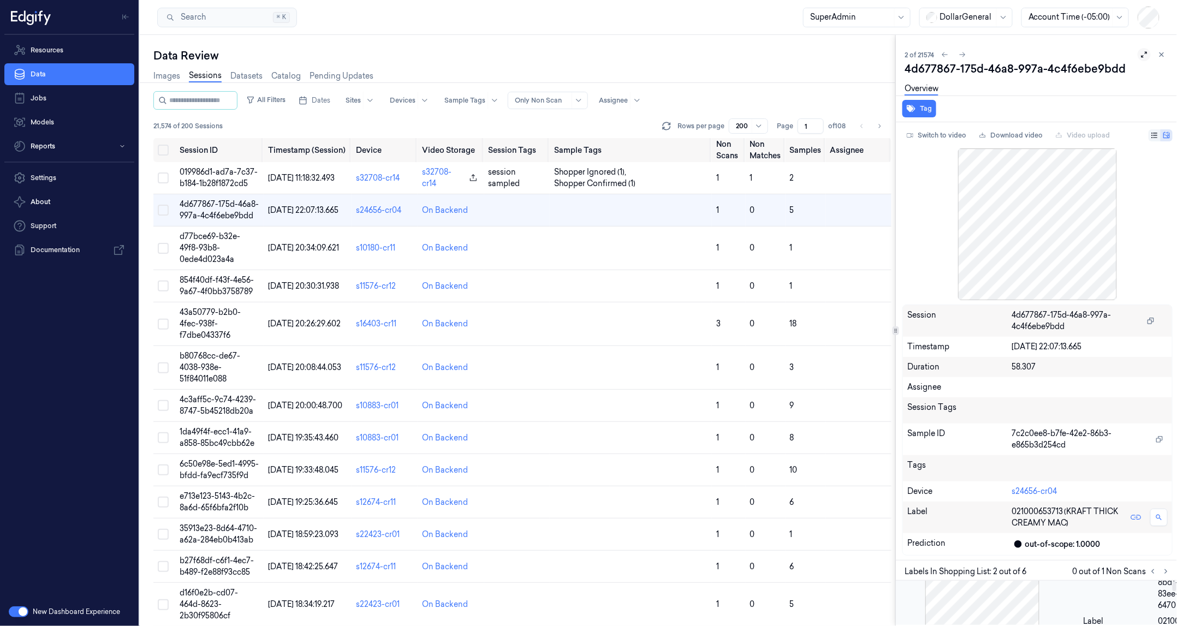
scroll to position [0, 17]
click at [927, 134] on button "Switch to video" at bounding box center [937, 135] width 68 height 17
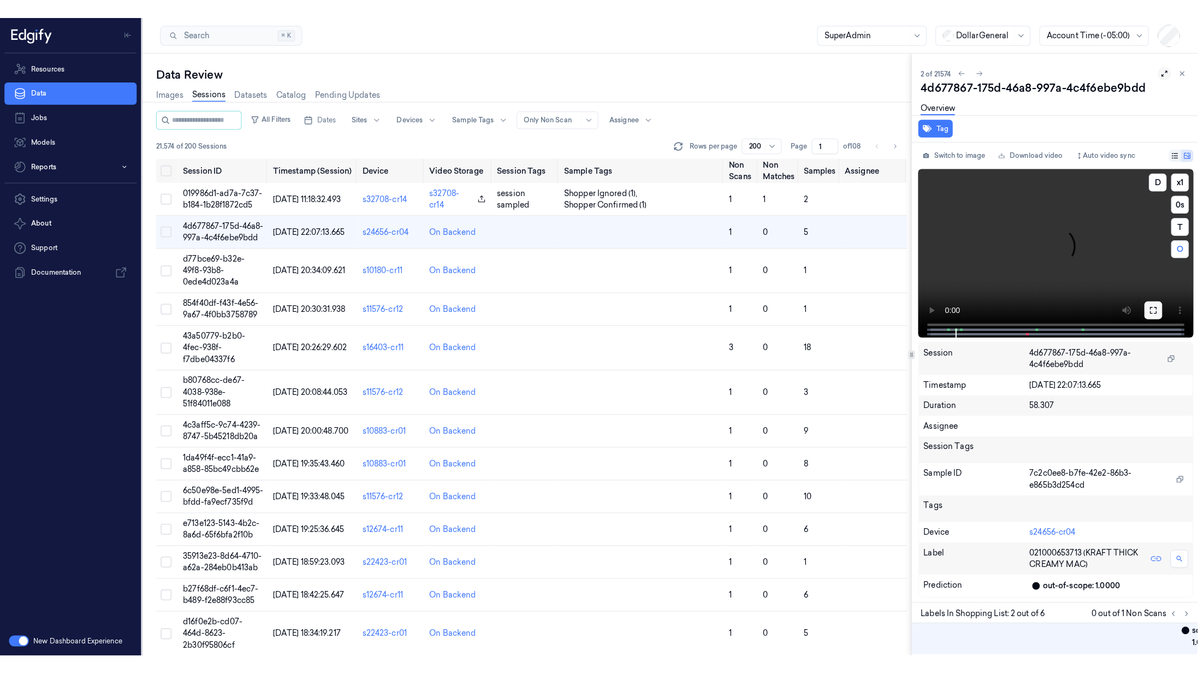
scroll to position [333, 17]
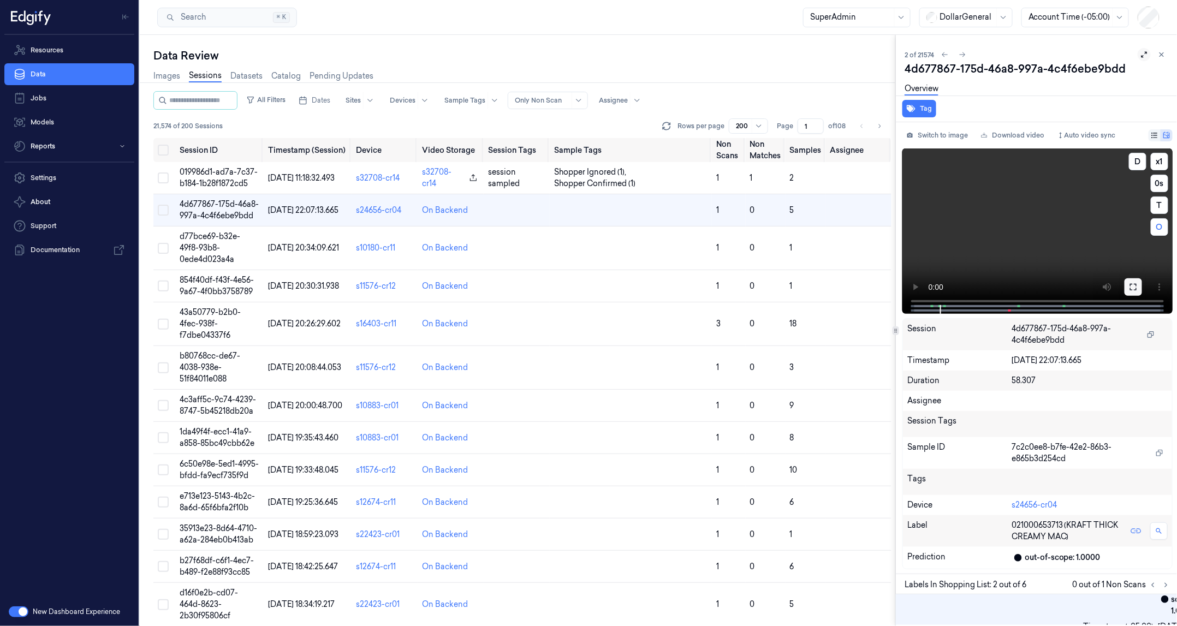
click at [1132, 285] on icon at bounding box center [1133, 287] width 9 height 9
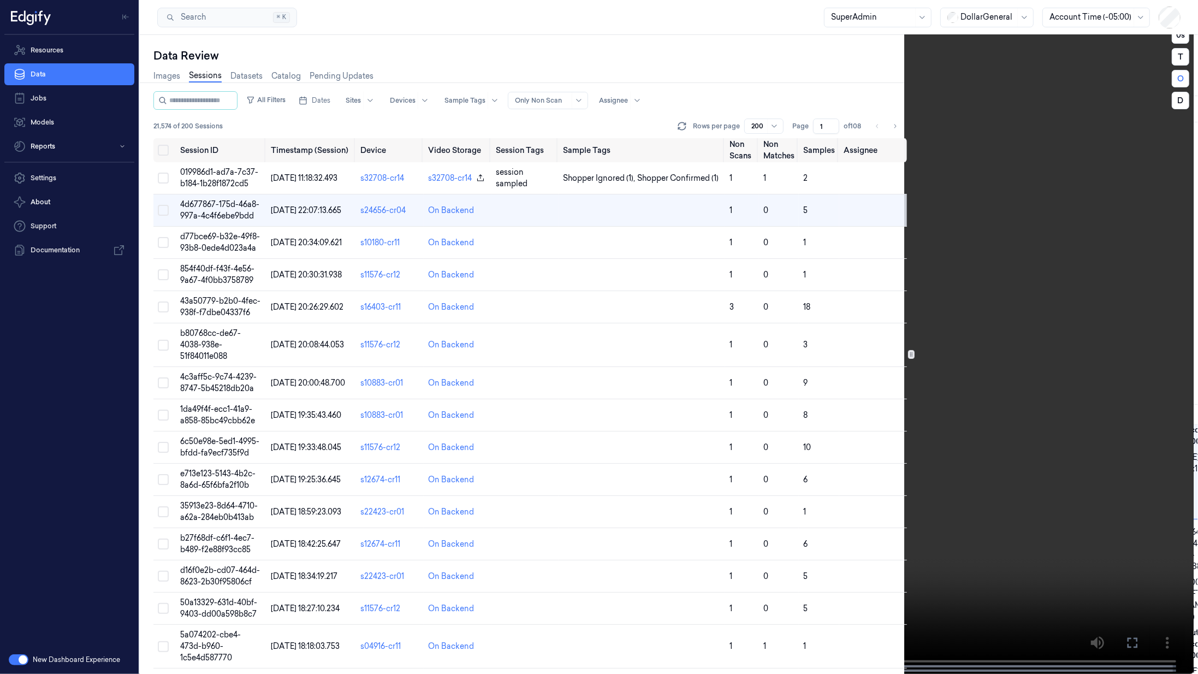
click at [0, 0] on icon at bounding box center [0, 0] width 0 height 0
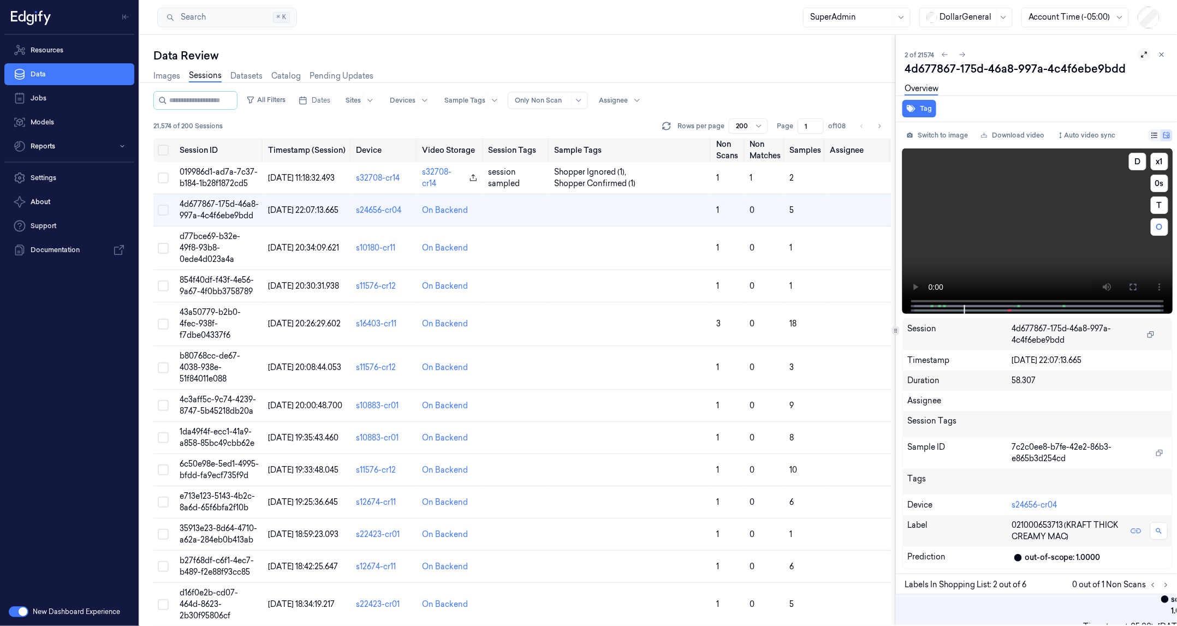
click at [1035, 175] on video at bounding box center [1038, 231] width 270 height 165
click at [872, 16] on div at bounding box center [851, 16] width 82 height 11
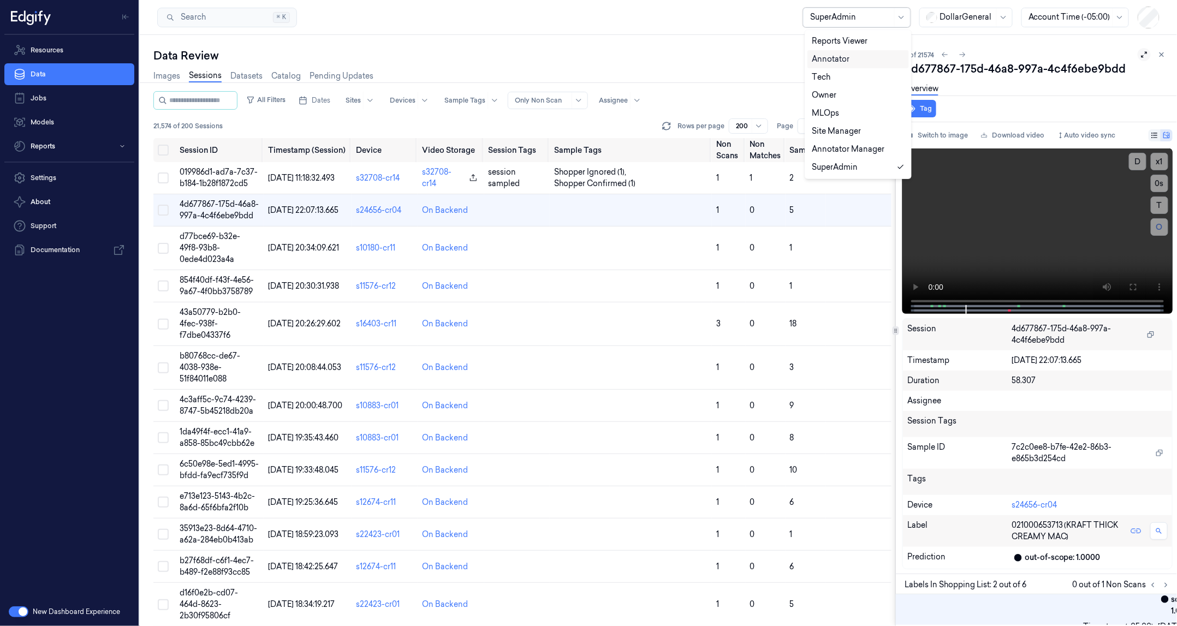
click at [841, 61] on div "Annotator" at bounding box center [831, 59] width 38 height 11
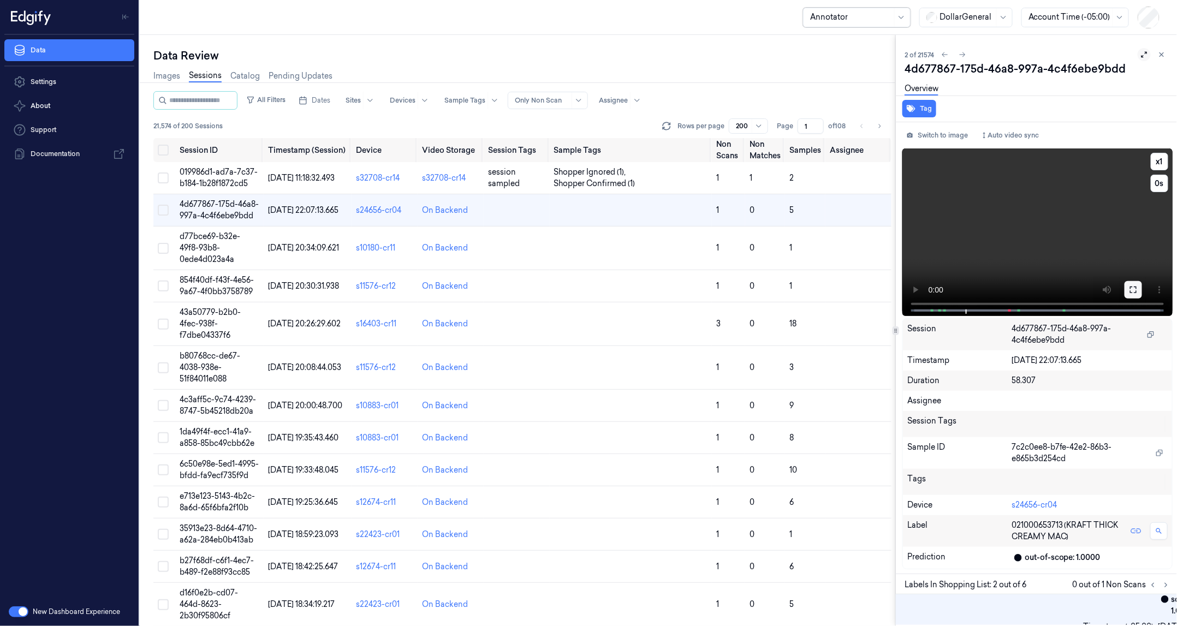
click at [1136, 289] on icon at bounding box center [1133, 290] width 9 height 9
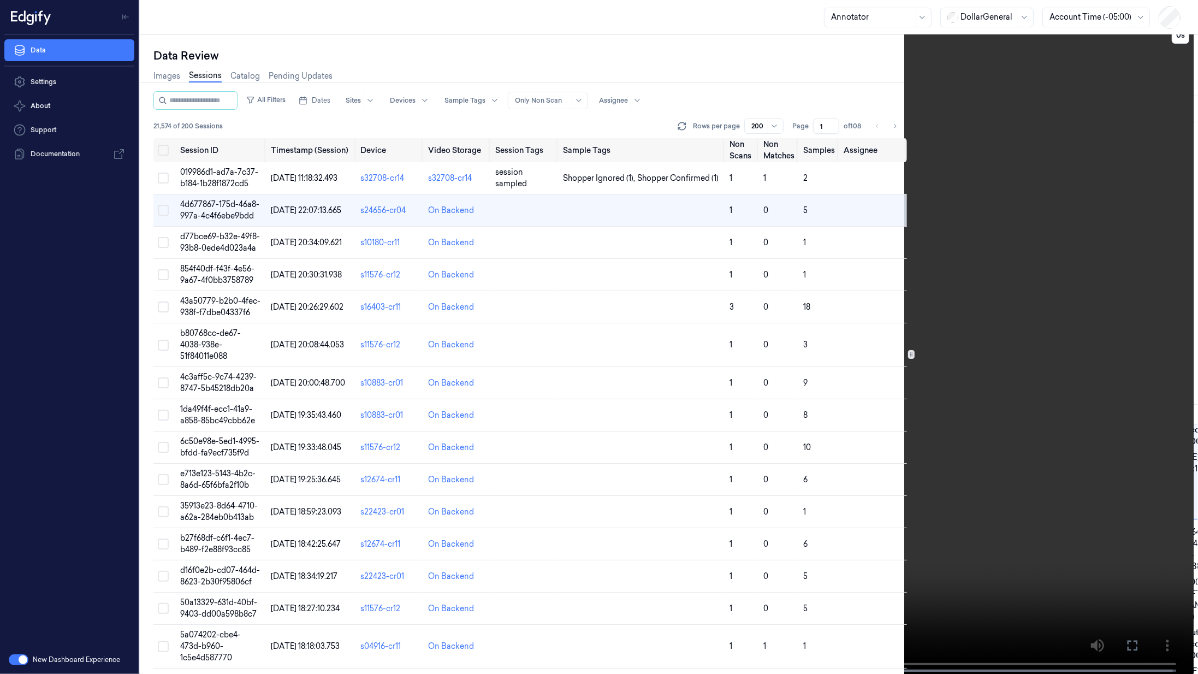
click at [192, 281] on video at bounding box center [607, 338] width 1174 height 676
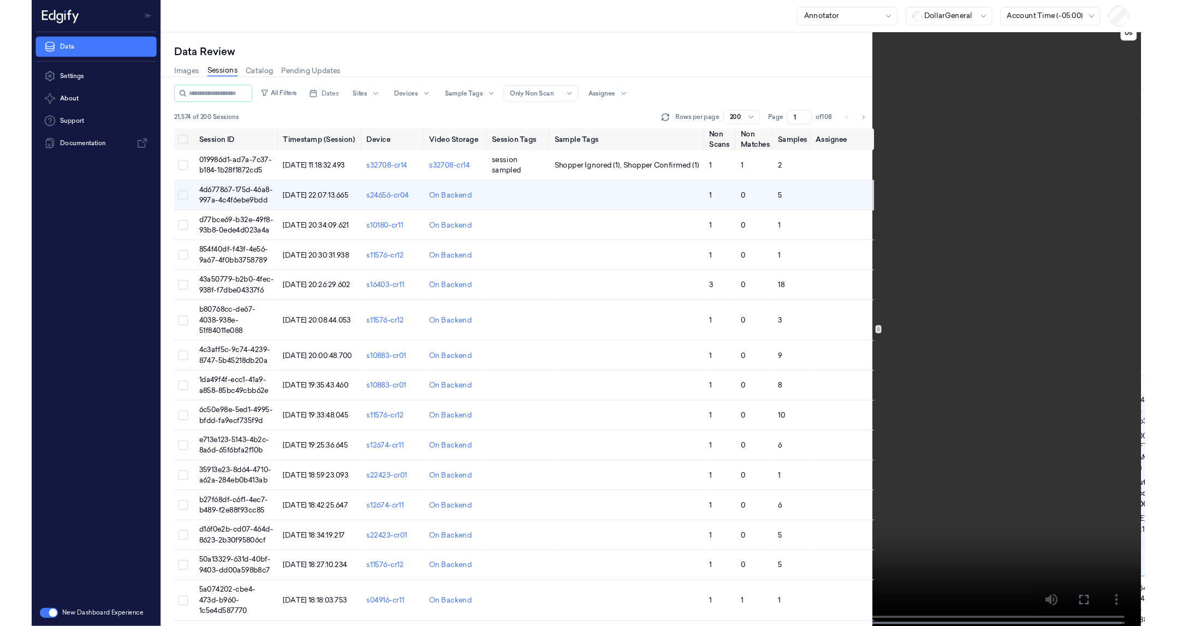
scroll to position [224, 17]
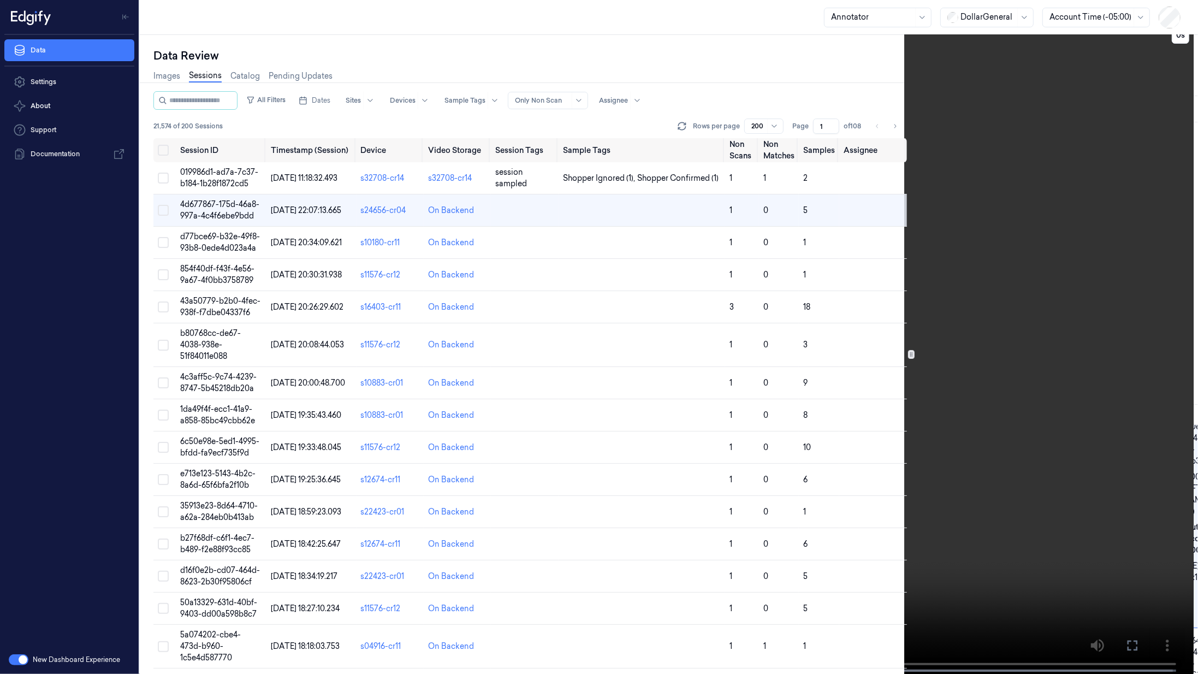
click at [405, 550] on video at bounding box center [607, 338] width 1174 height 676
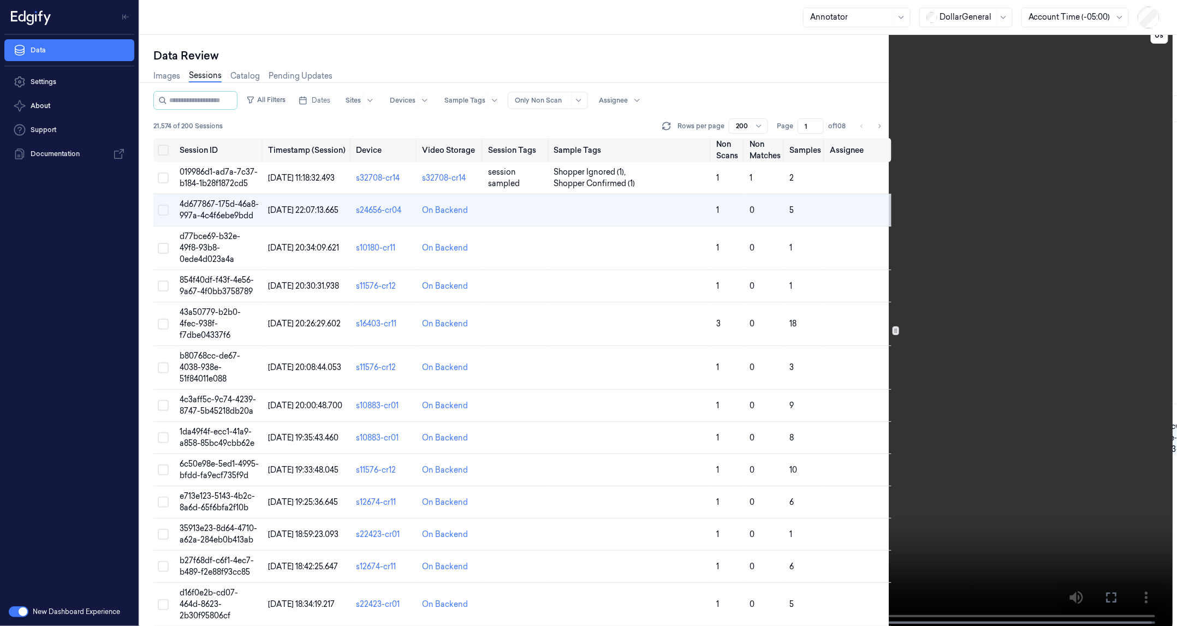
click at [990, 267] on video at bounding box center [596, 314] width 1153 height 629
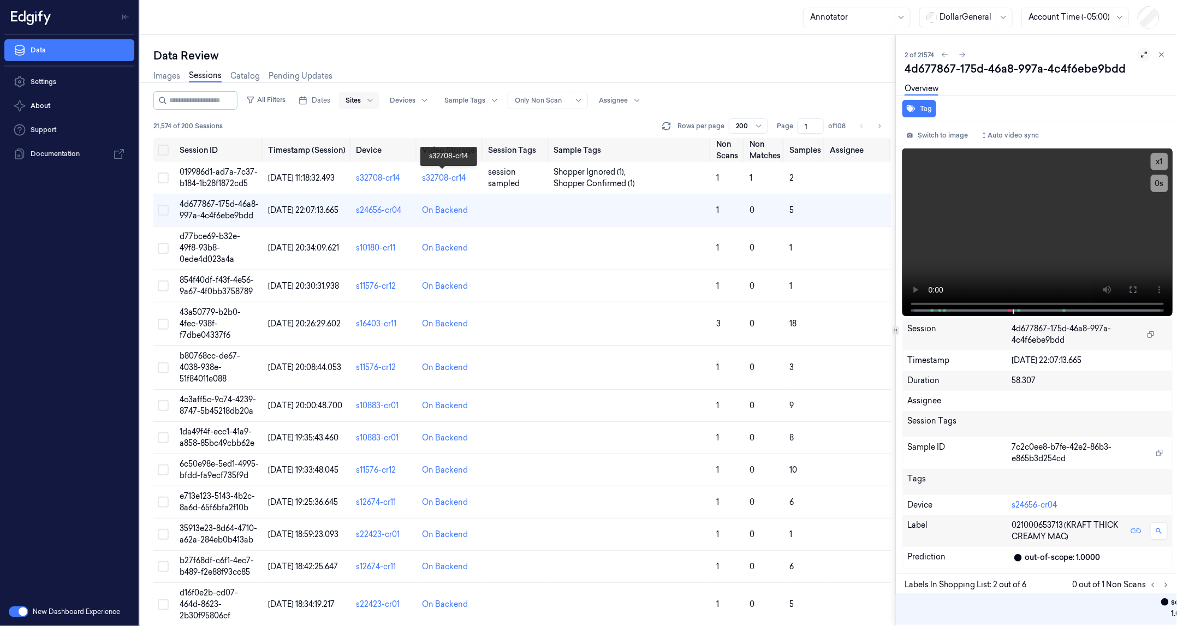
scroll to position [333, 17]
click at [330, 101] on span "Dates" at bounding box center [321, 101] width 19 height 10
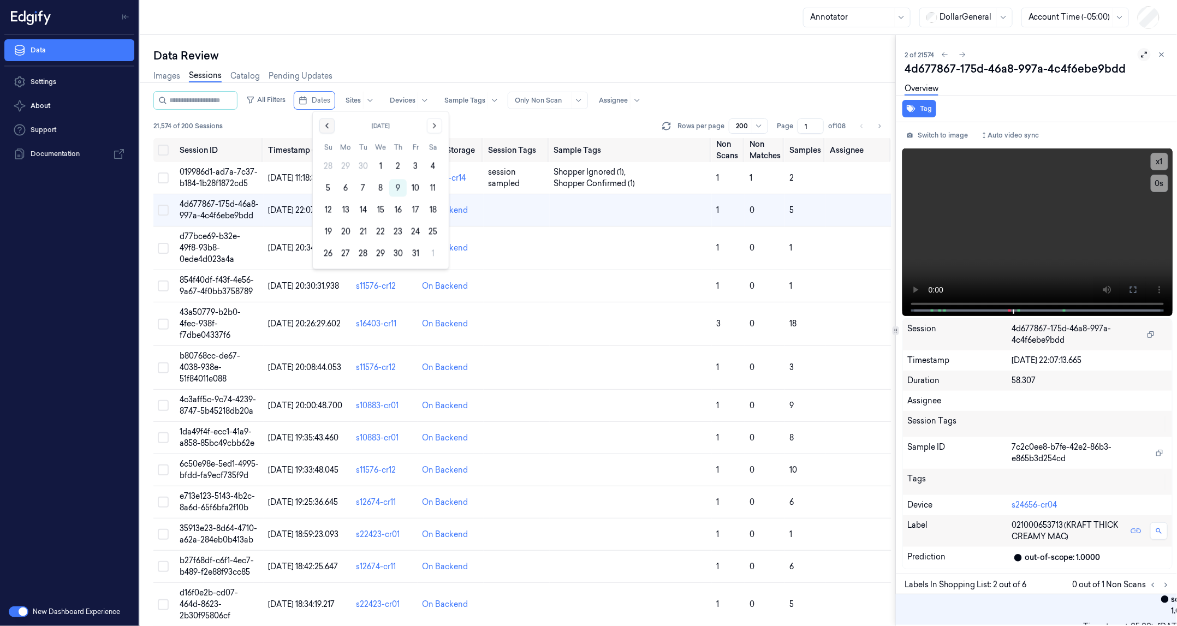
click at [326, 129] on icon "Go to the Previous Month" at bounding box center [327, 125] width 9 height 9
click at [348, 209] on button "15" at bounding box center [345, 209] width 17 height 17
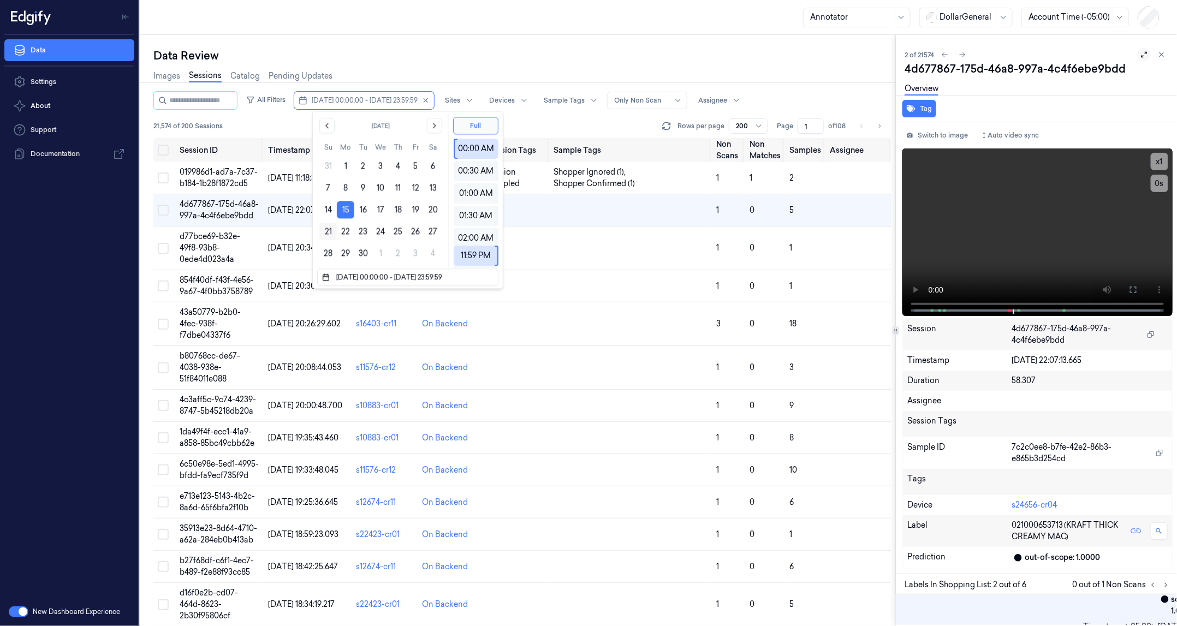
click at [330, 232] on button "21" at bounding box center [327, 231] width 17 height 17
type input "15/09/2025 00:00:00 - 21/09/2025 23:59:59"
click at [276, 120] on div "21,574 of 200 Sessions Rows per page 200 Page 1 of 108" at bounding box center [522, 126] width 738 height 15
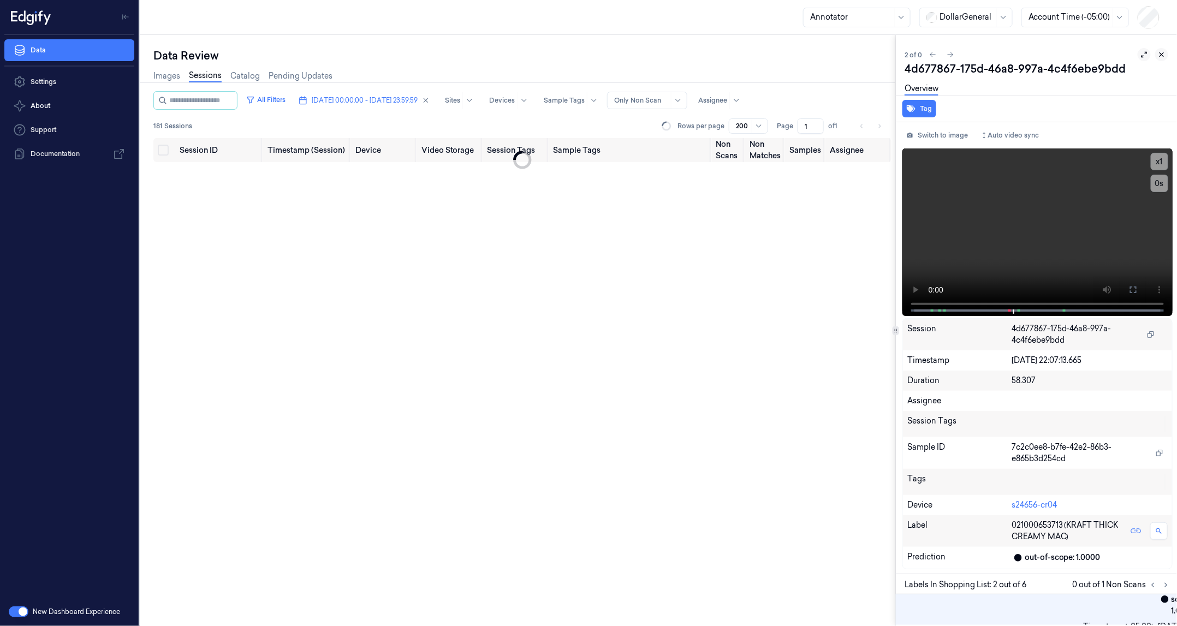
click at [1165, 55] on icon at bounding box center [1162, 55] width 8 height 8
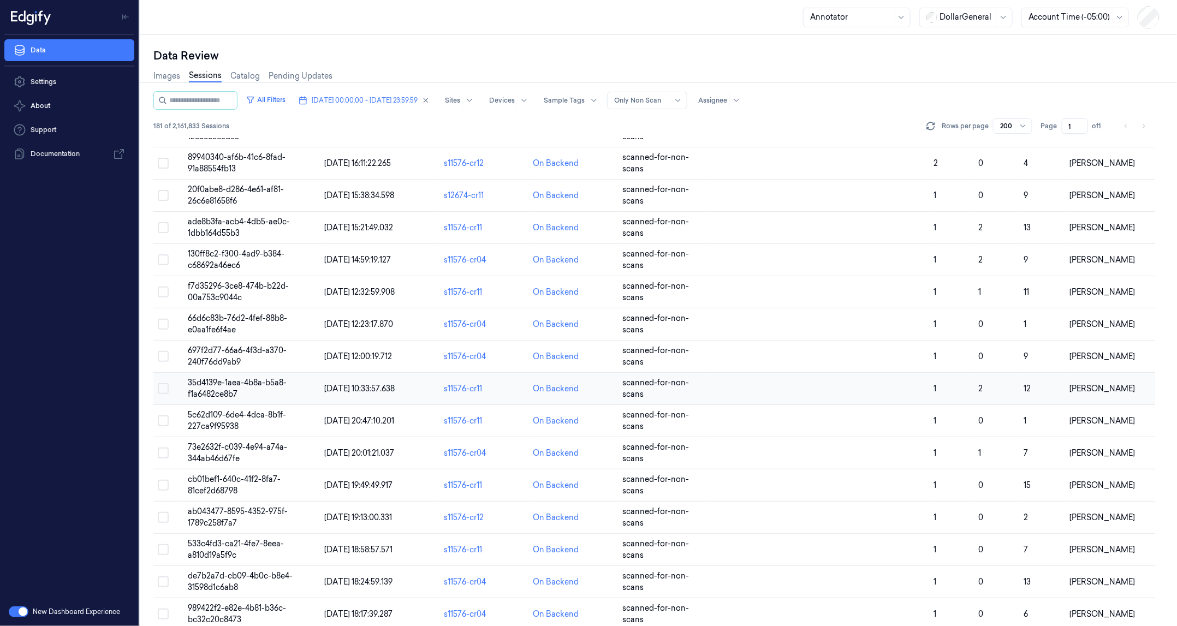
scroll to position [449, 0]
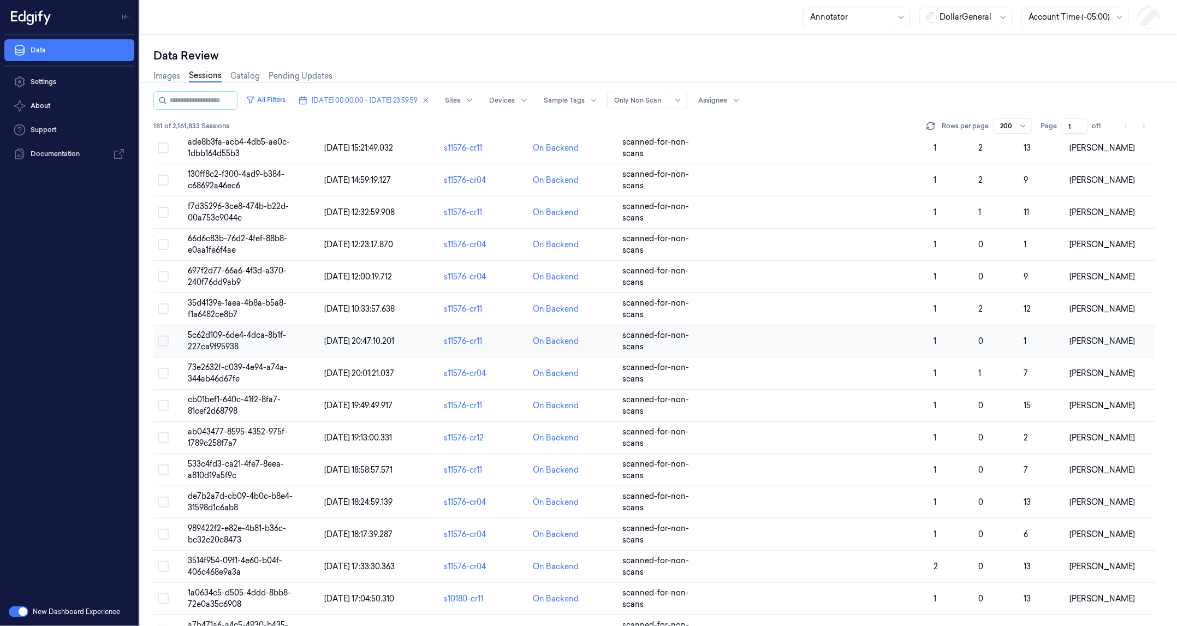
click at [294, 335] on td "5c62d109-6de4-4dca-8b1f-227ca9f95938" at bounding box center [251, 341] width 137 height 32
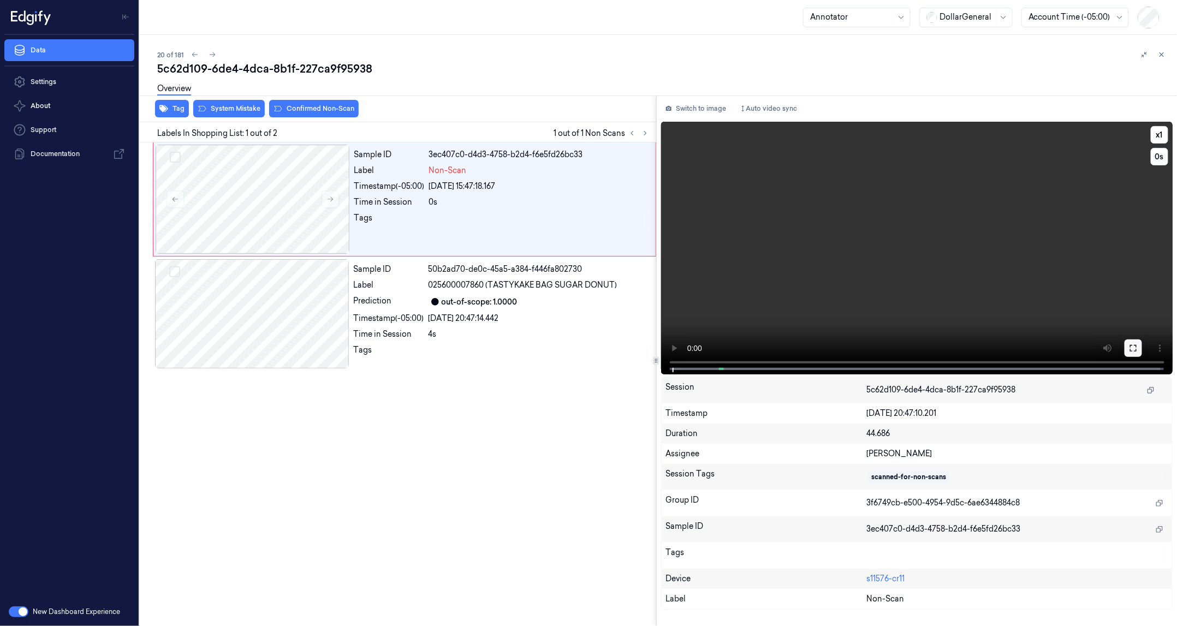
click at [1132, 346] on icon at bounding box center [1133, 348] width 9 height 9
click at [288, 271] on div at bounding box center [252, 313] width 194 height 109
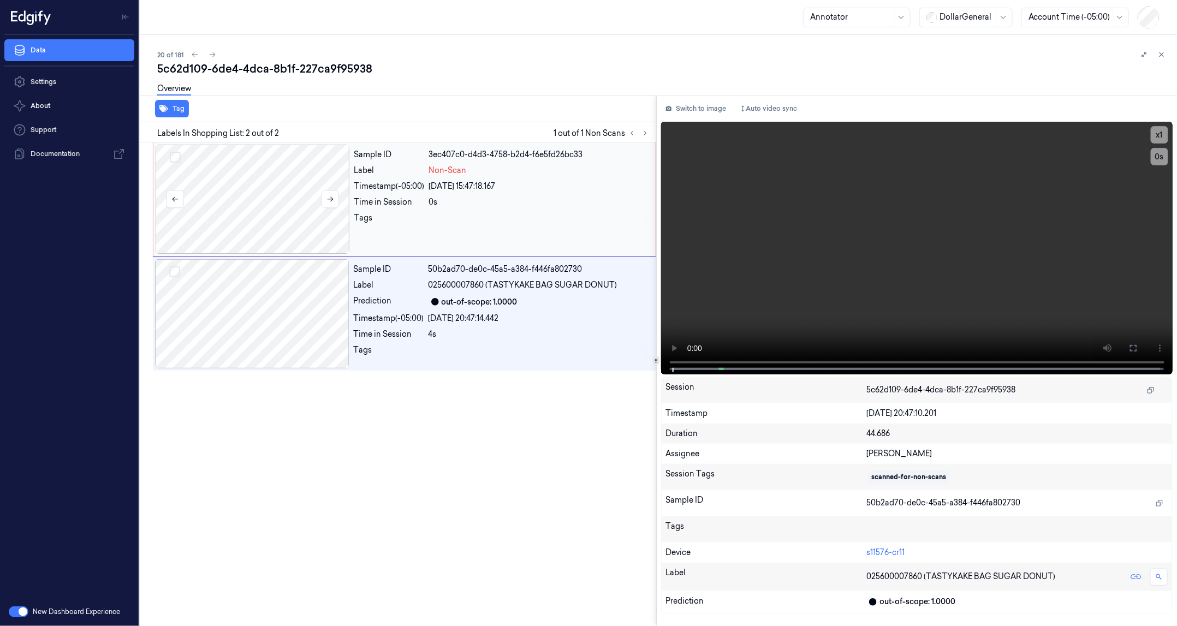
click at [279, 233] on div at bounding box center [253, 199] width 194 height 109
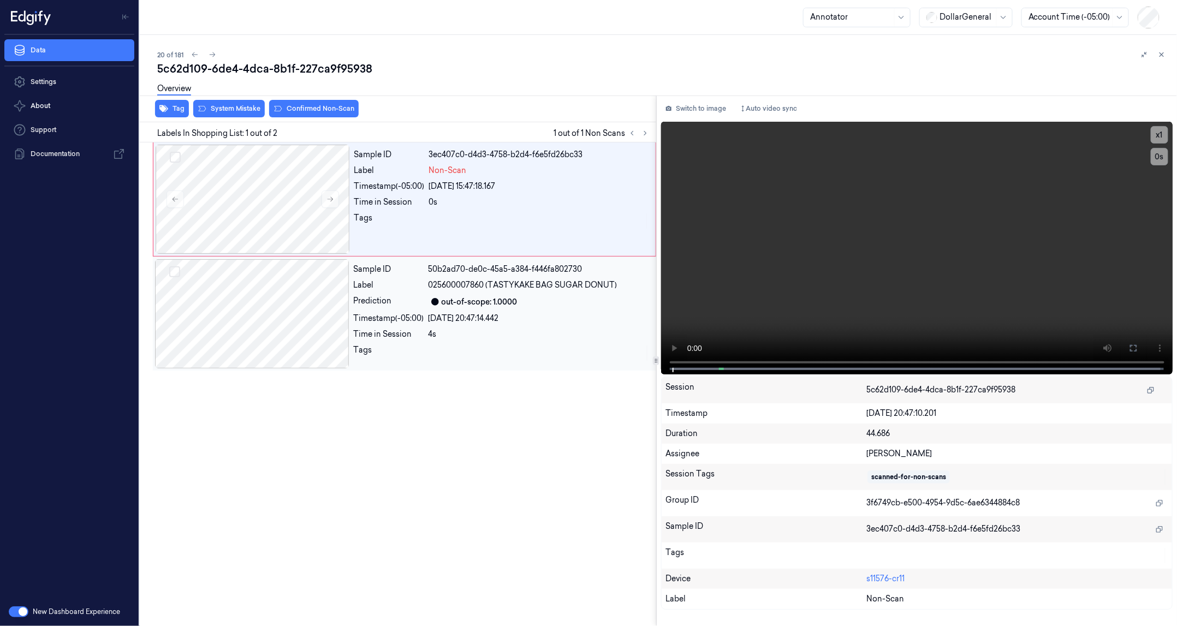
click at [289, 293] on div at bounding box center [252, 313] width 194 height 109
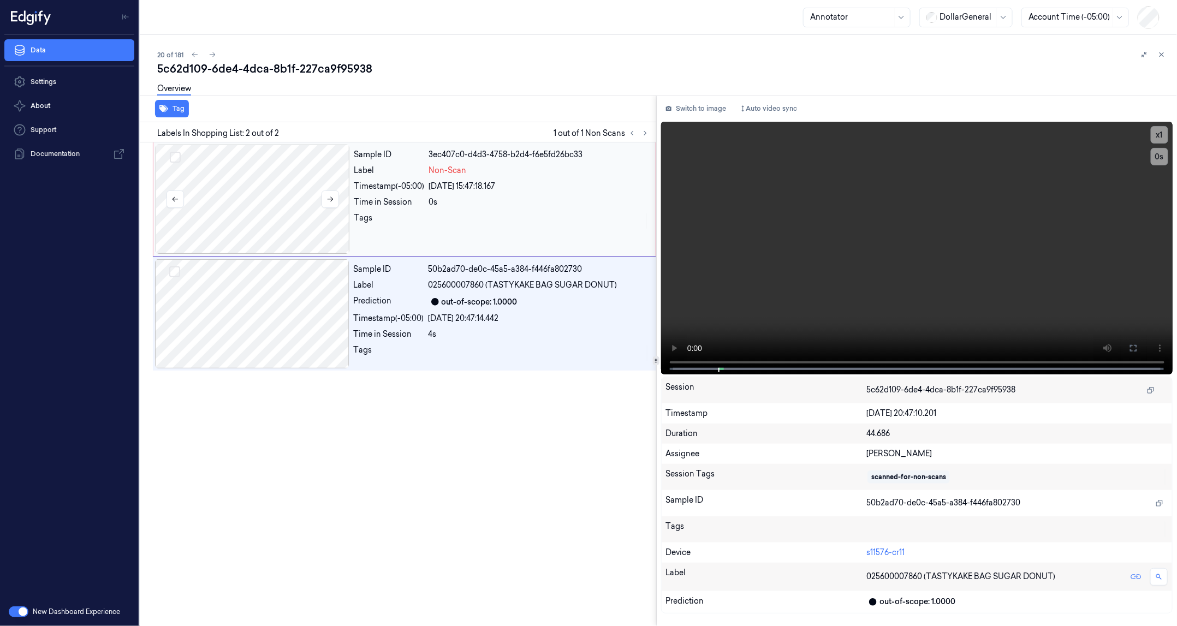
click at [287, 225] on div at bounding box center [253, 199] width 194 height 109
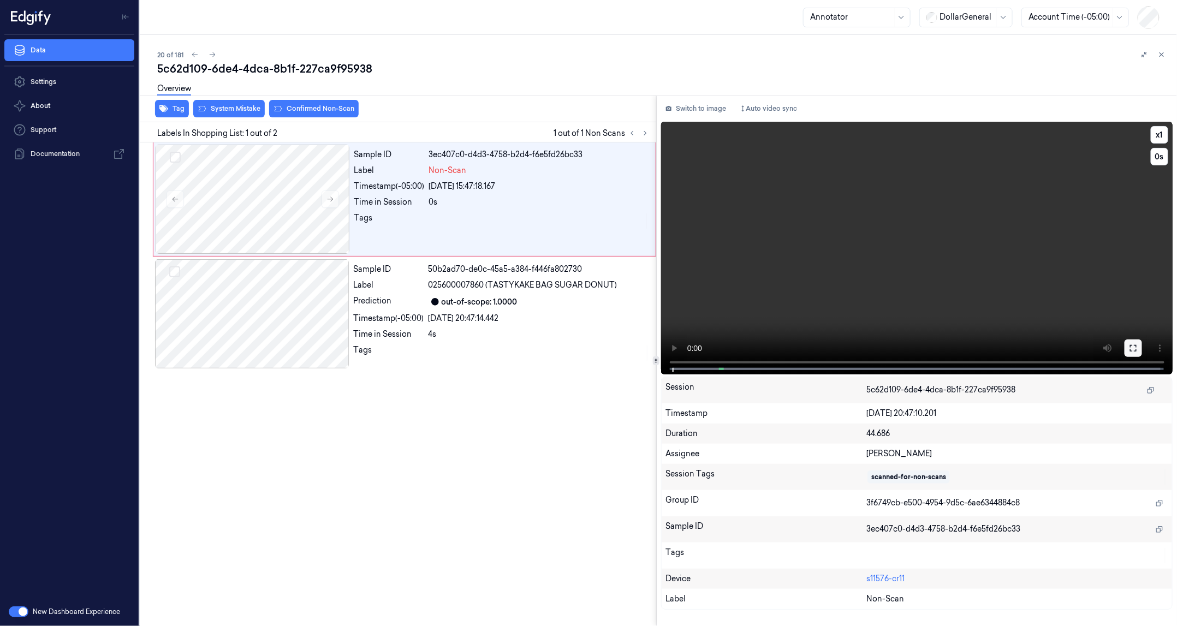
click at [1138, 346] on button at bounding box center [1133, 348] width 17 height 17
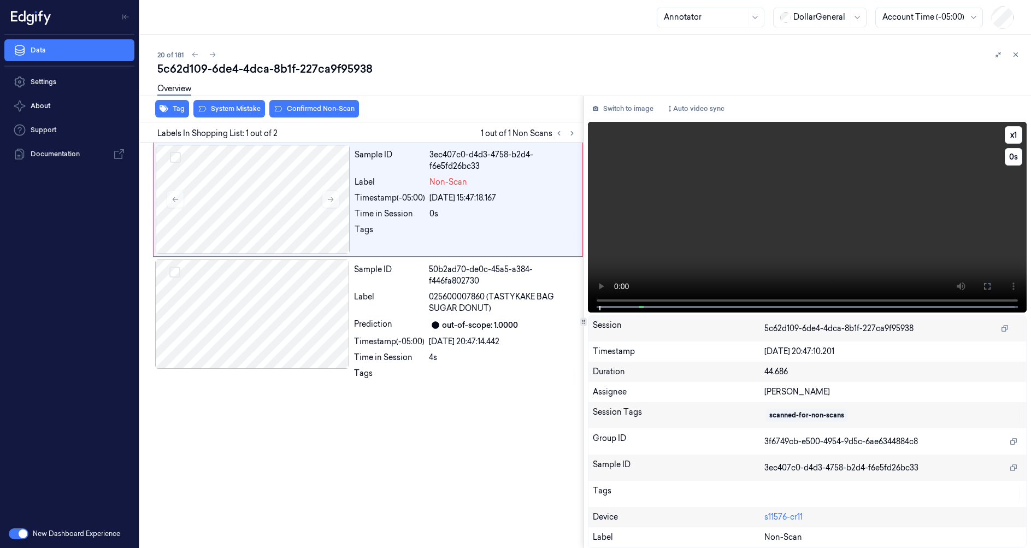
click at [647, 258] on video at bounding box center [807, 217] width 439 height 191
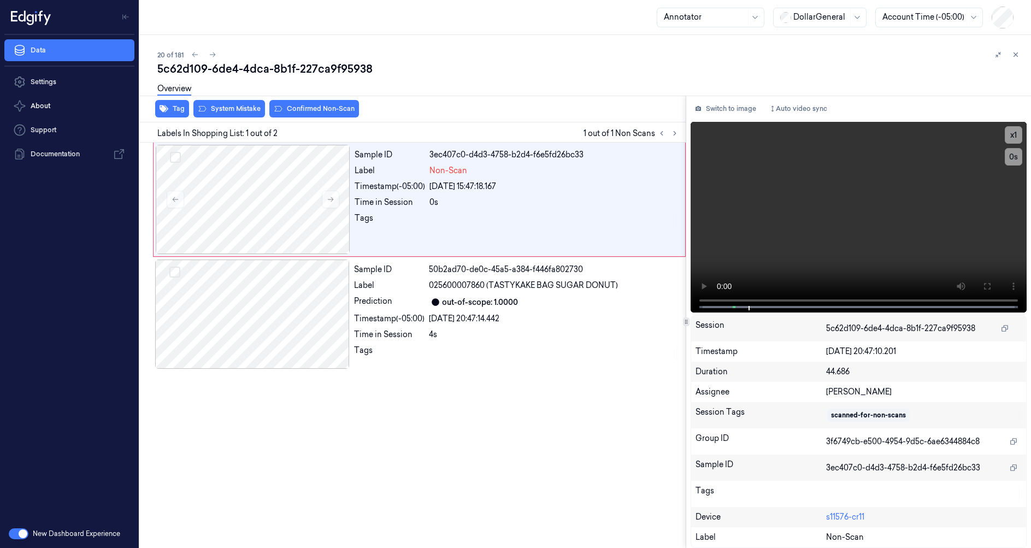
click at [685, 310] on div at bounding box center [685, 322] width 1 height 452
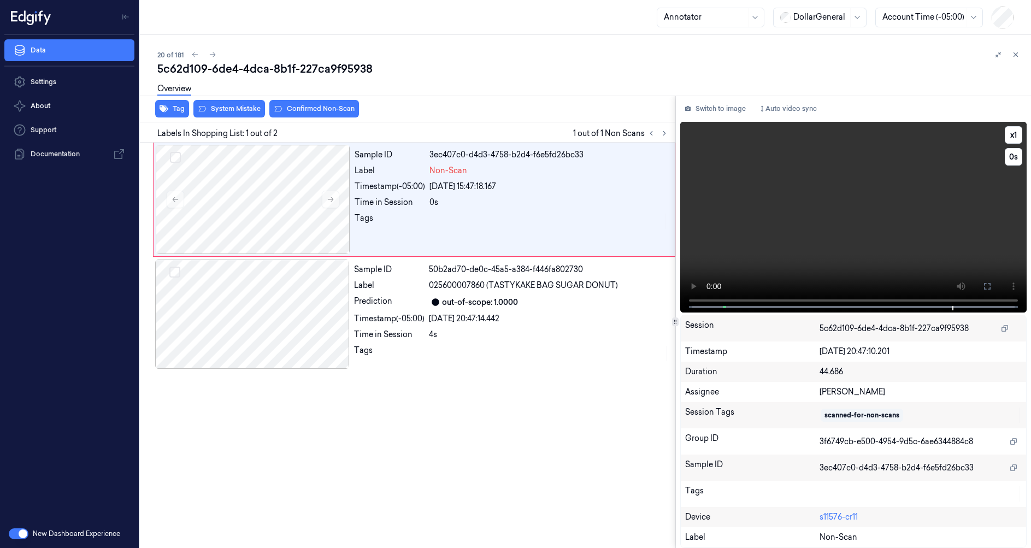
drag, startPoint x: 707, startPoint y: 217, endPoint x: 697, endPoint y: 221, distance: 10.4
click at [708, 217] on video at bounding box center [853, 217] width 346 height 191
click at [684, 9] on div "Annotator" at bounding box center [705, 17] width 82 height 19
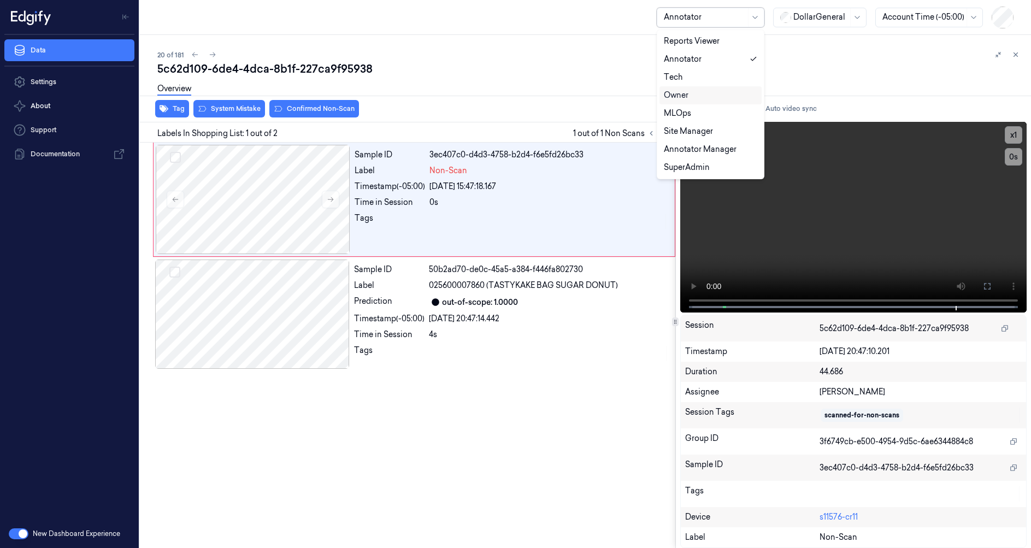
click at [684, 96] on div "Owner" at bounding box center [676, 95] width 25 height 11
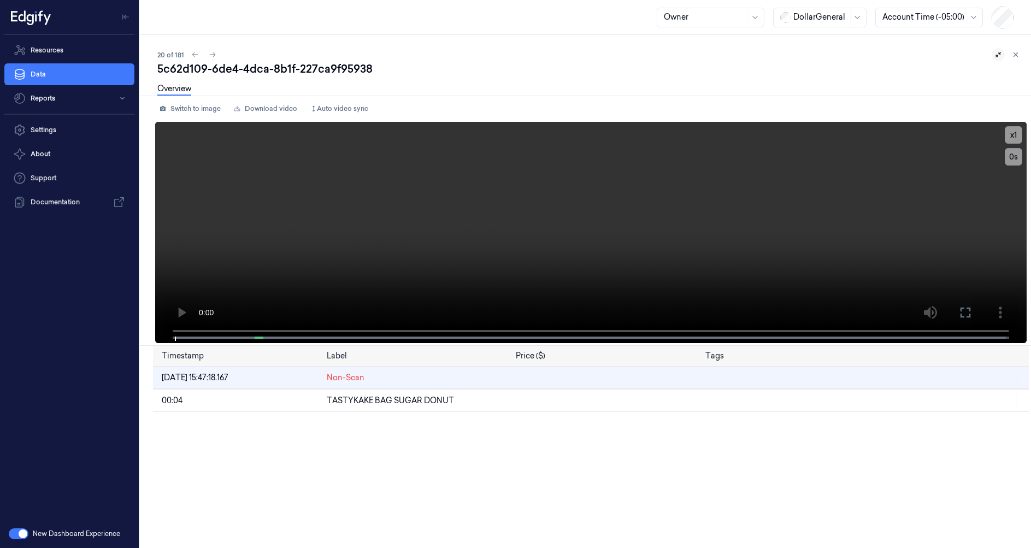
click at [993, 57] on button at bounding box center [997, 54] width 13 height 13
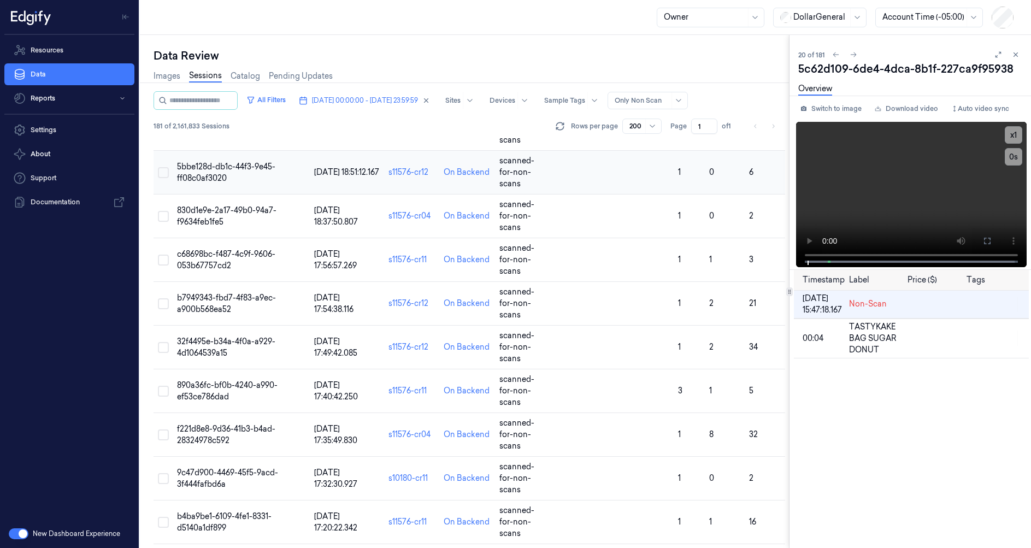
scroll to position [15, 0]
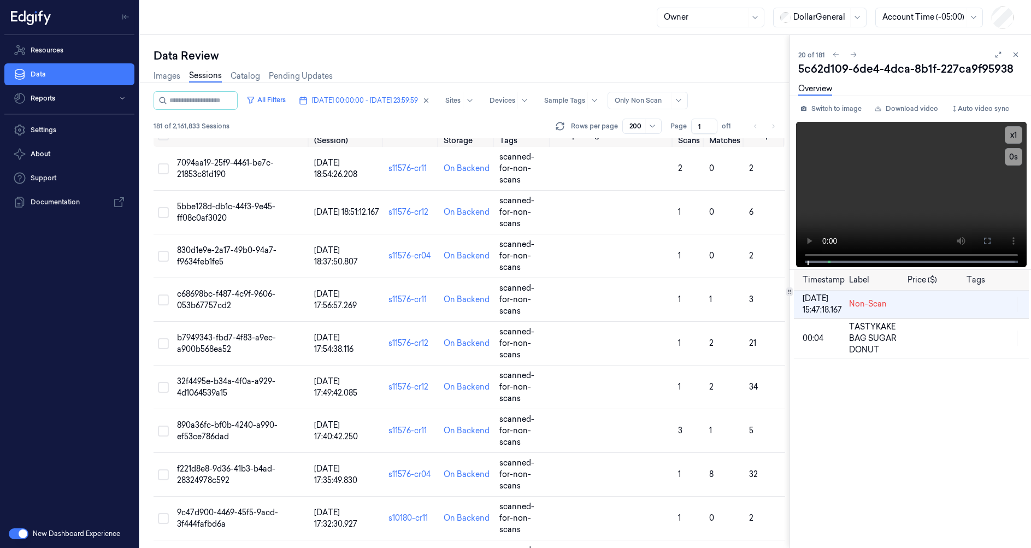
click at [783, 241] on div "Data Review Images Sessions Catalog Pending Updates All Filters 15/09/2025 00:0…" at bounding box center [585, 291] width 891 height 513
click at [989, 243] on icon at bounding box center [986, 240] width 9 height 9
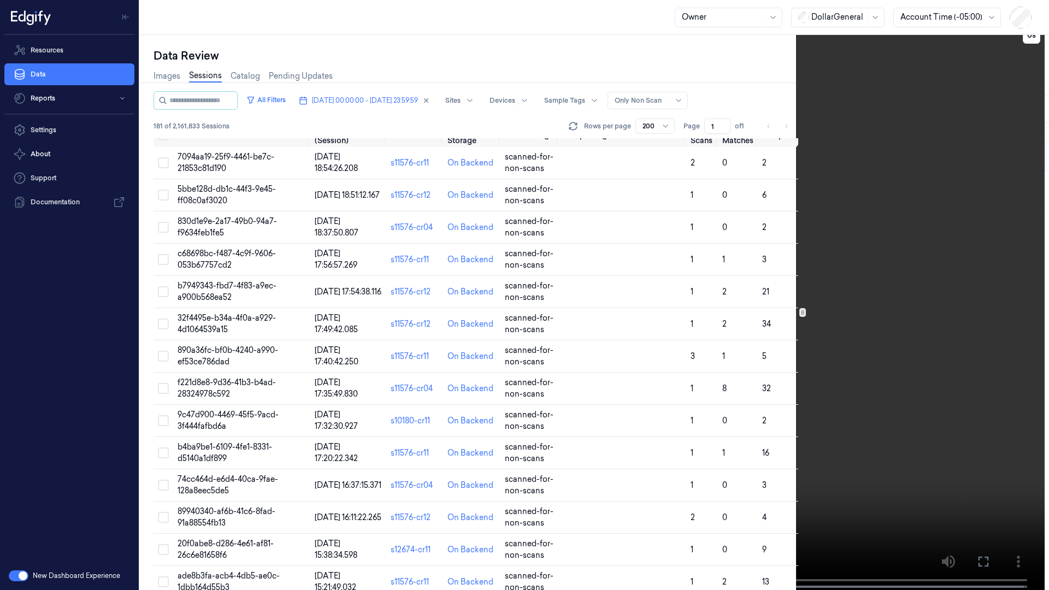
click at [0, 0] on icon at bounding box center [0, 0] width 0 height 0
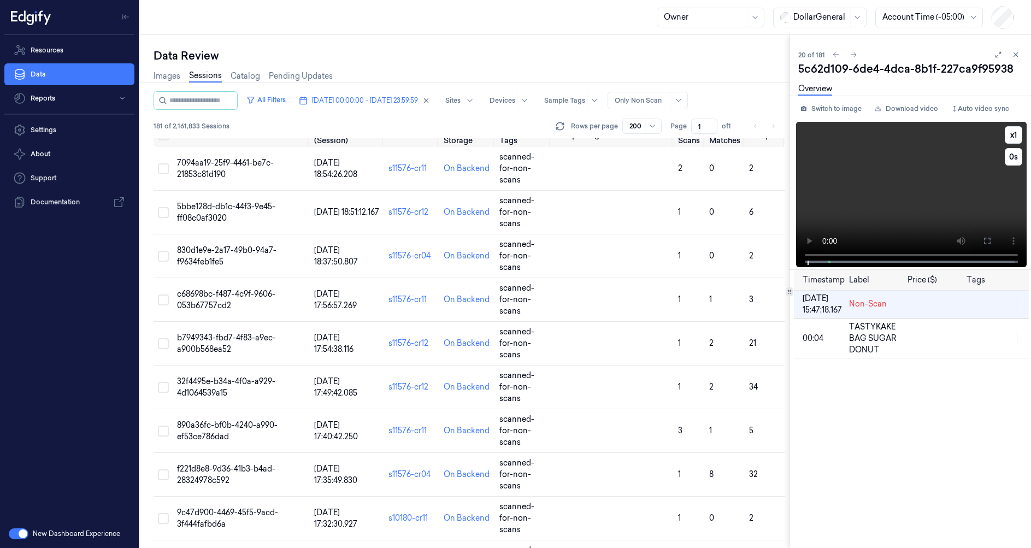
click at [928, 205] on video at bounding box center [911, 194] width 230 height 145
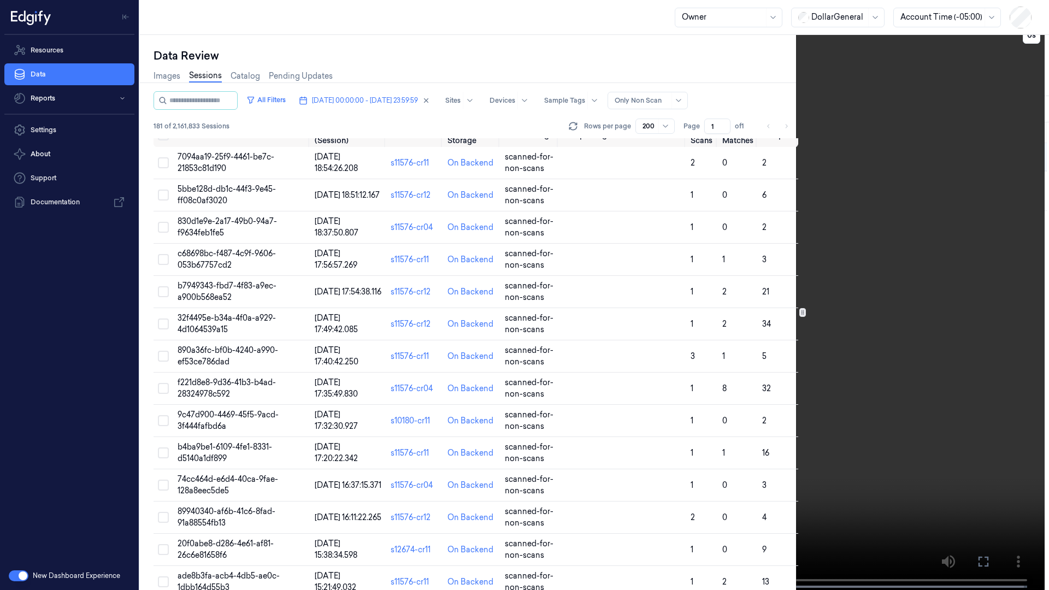
click at [894, 248] on video at bounding box center [532, 296] width 1025 height 592
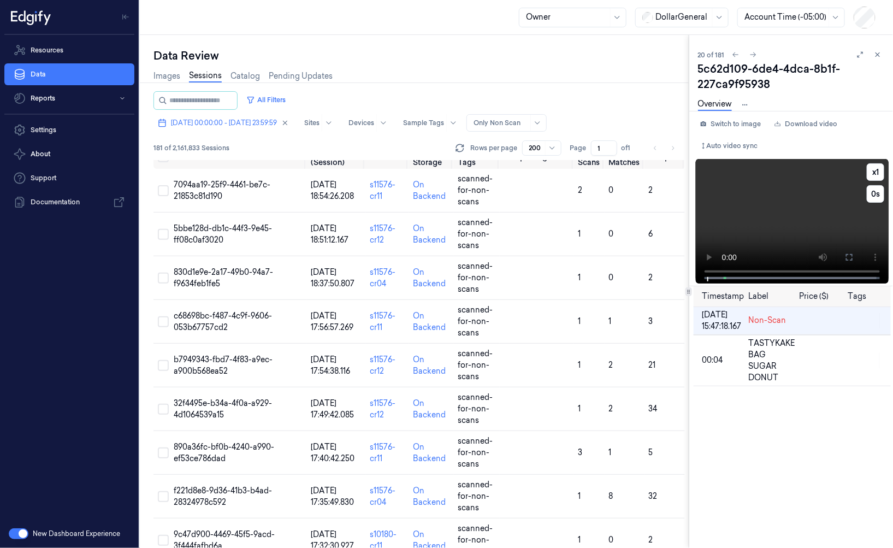
click at [790, 226] on video at bounding box center [792, 221] width 193 height 125
click at [790, 225] on video at bounding box center [792, 221] width 193 height 125
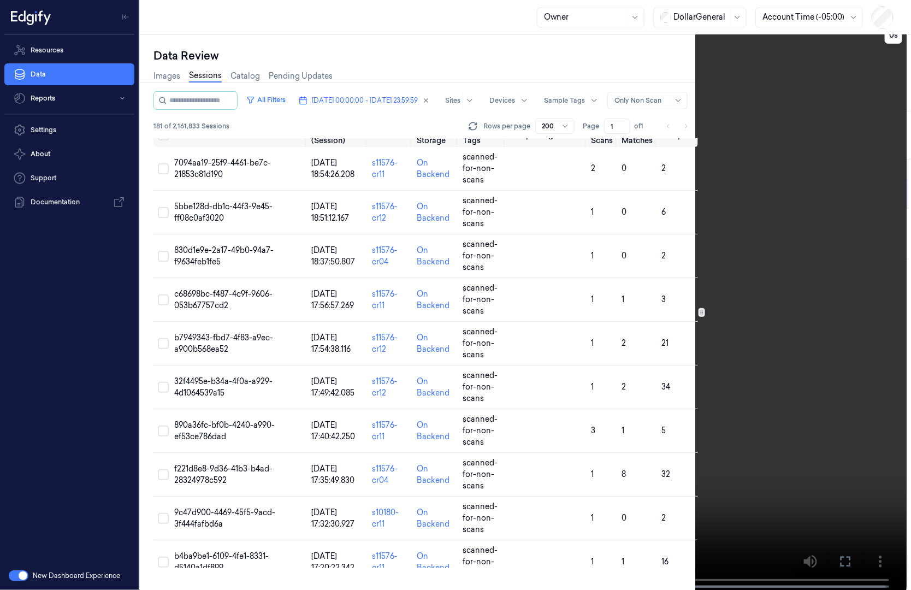
click at [821, 176] on video at bounding box center [463, 296] width 887 height 592
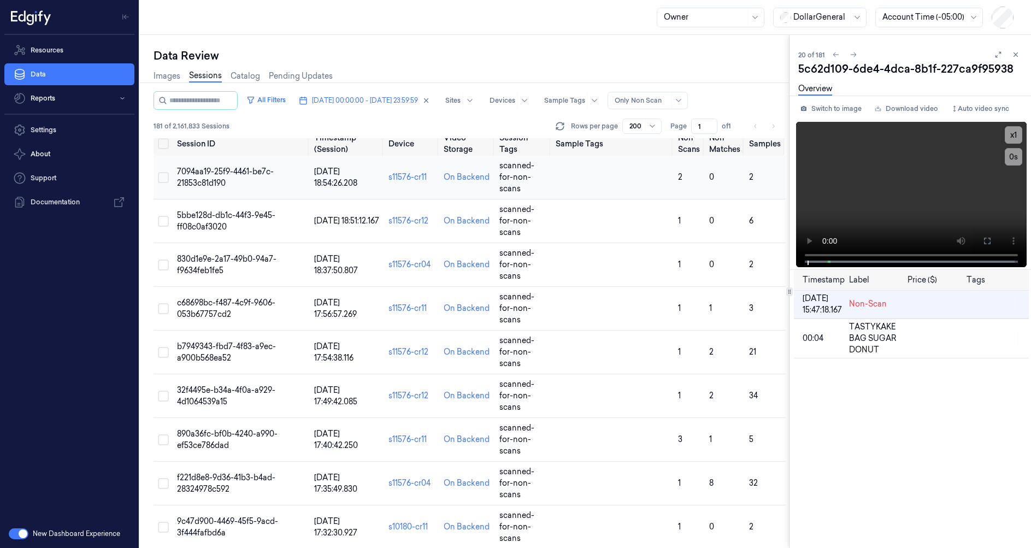
scroll to position [0, 0]
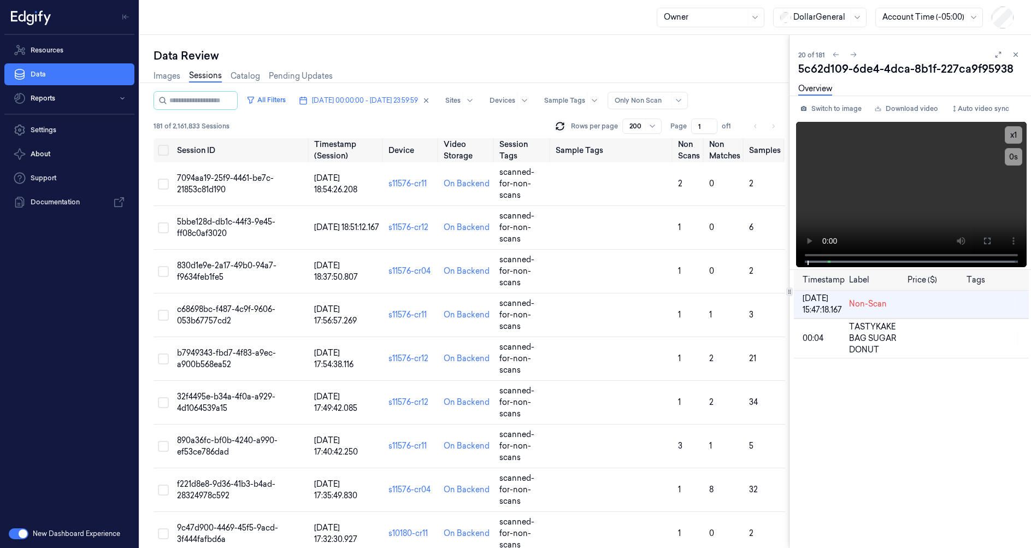
click at [564, 124] on icon at bounding box center [559, 123] width 7 height 3
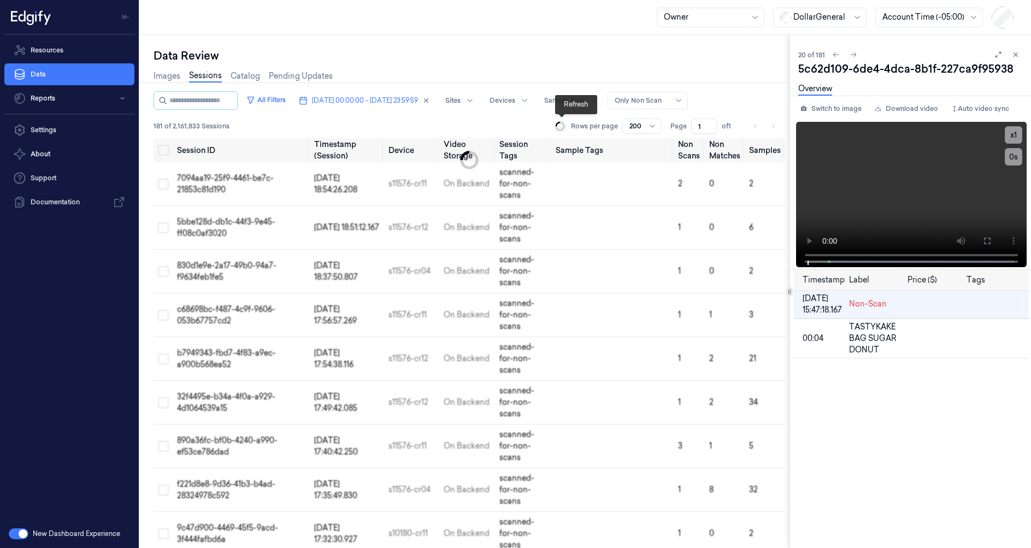
click at [564, 124] on icon at bounding box center [560, 126] width 12 height 12
click at [560, 124] on icon at bounding box center [557, 124] width 4 height 4
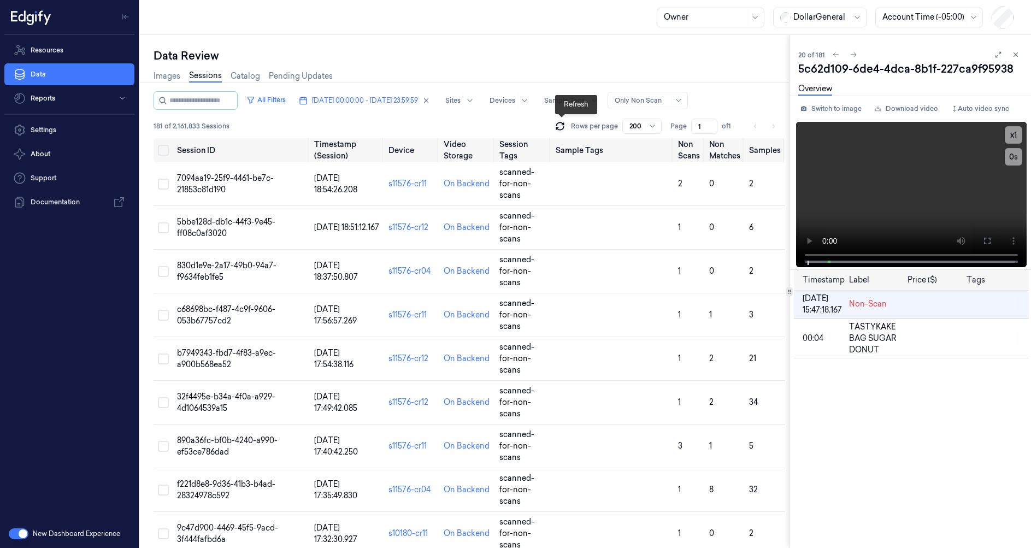
click at [556, 123] on icon at bounding box center [559, 126] width 11 height 11
